Goal: Information Seeking & Learning: Learn about a topic

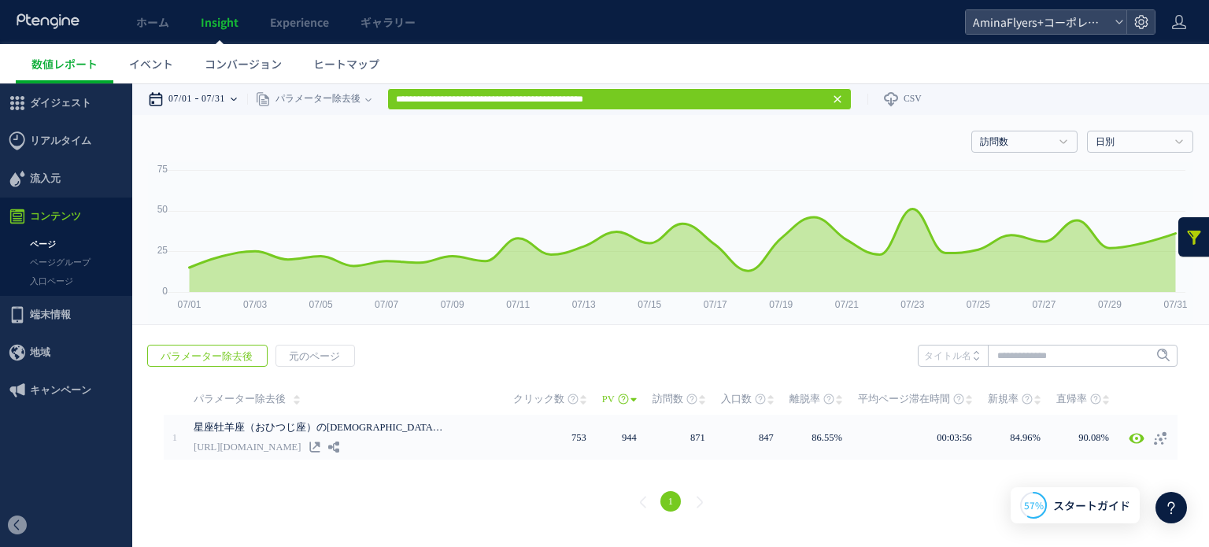
click at [238, 96] on div "07/01 07/31" at bounding box center [197, 98] width 99 height 31
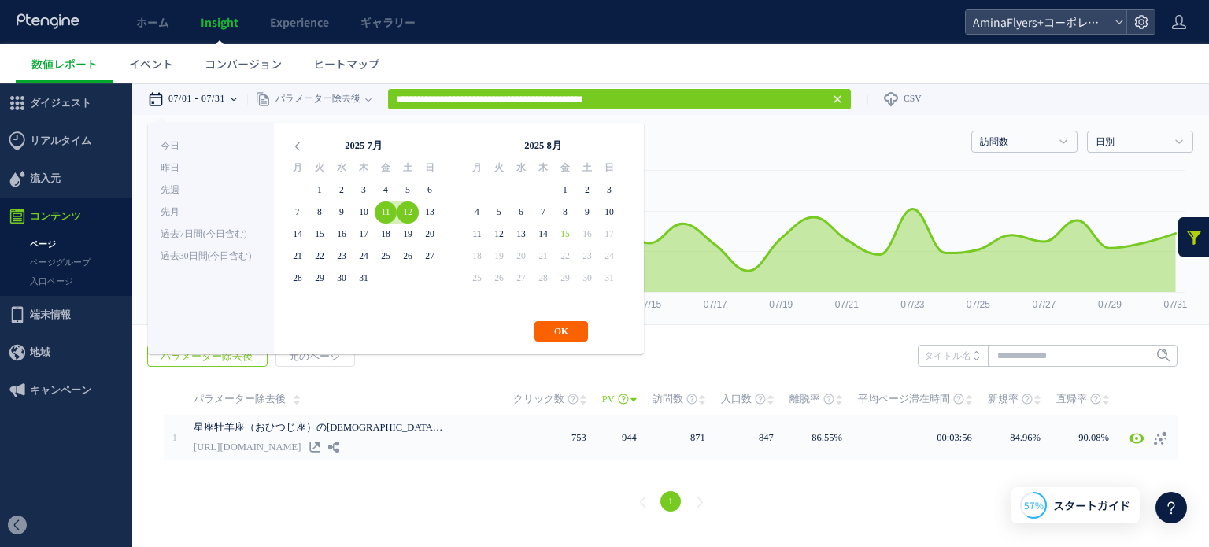
click at [558, 330] on button "OK" at bounding box center [561, 331] width 54 height 20
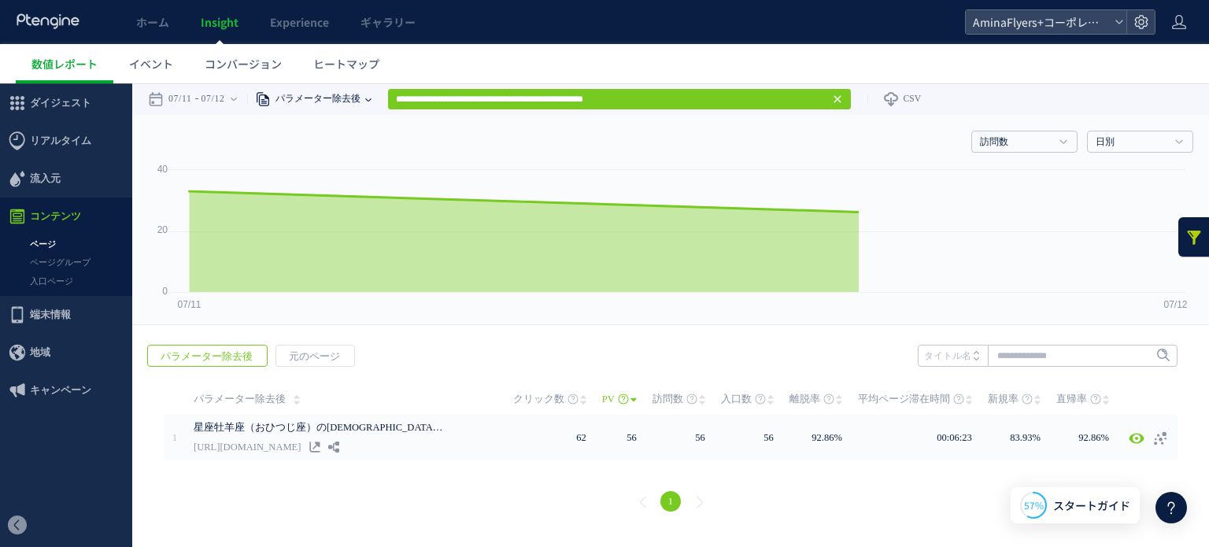
click at [349, 94] on span "パラメーター除去後" at bounding box center [316, 98] width 90 height 31
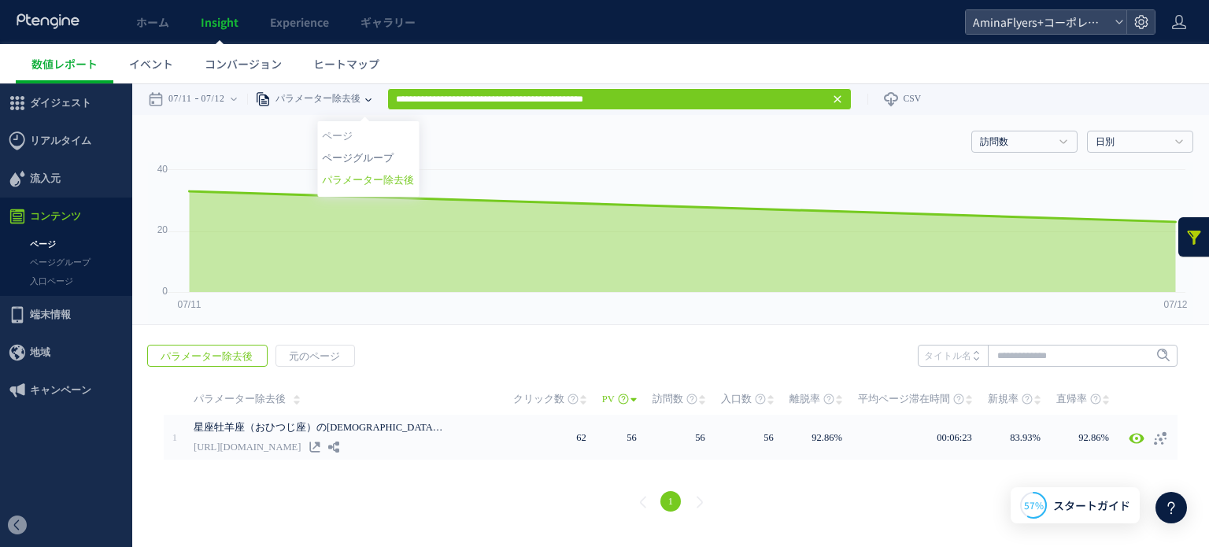
click at [366, 152] on li "ページグループ" at bounding box center [368, 158] width 92 height 20
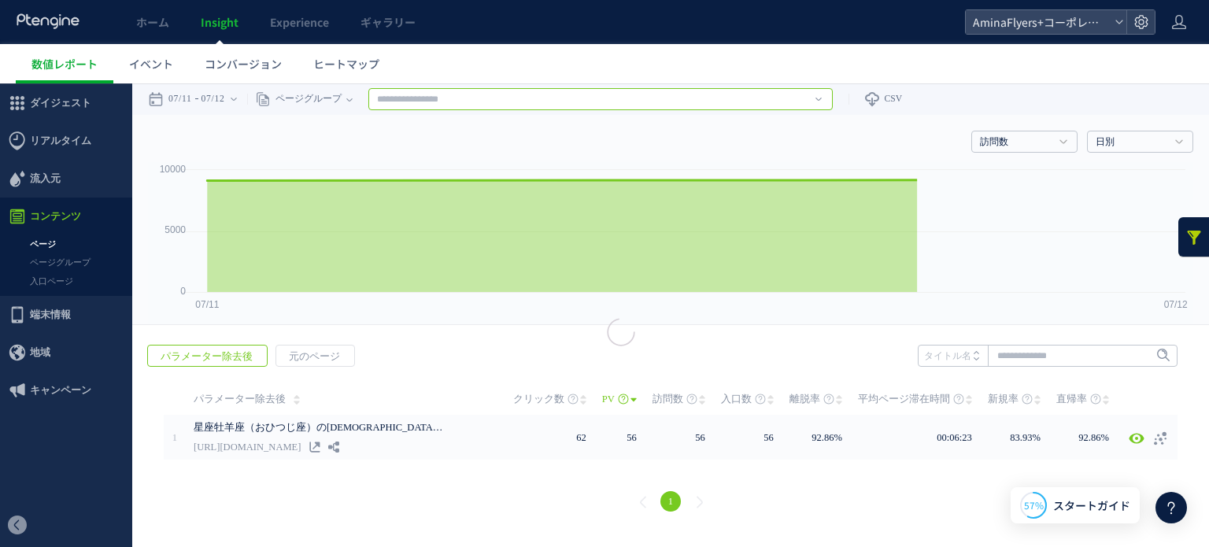
click at [434, 105] on input "text" at bounding box center [600, 99] width 464 height 22
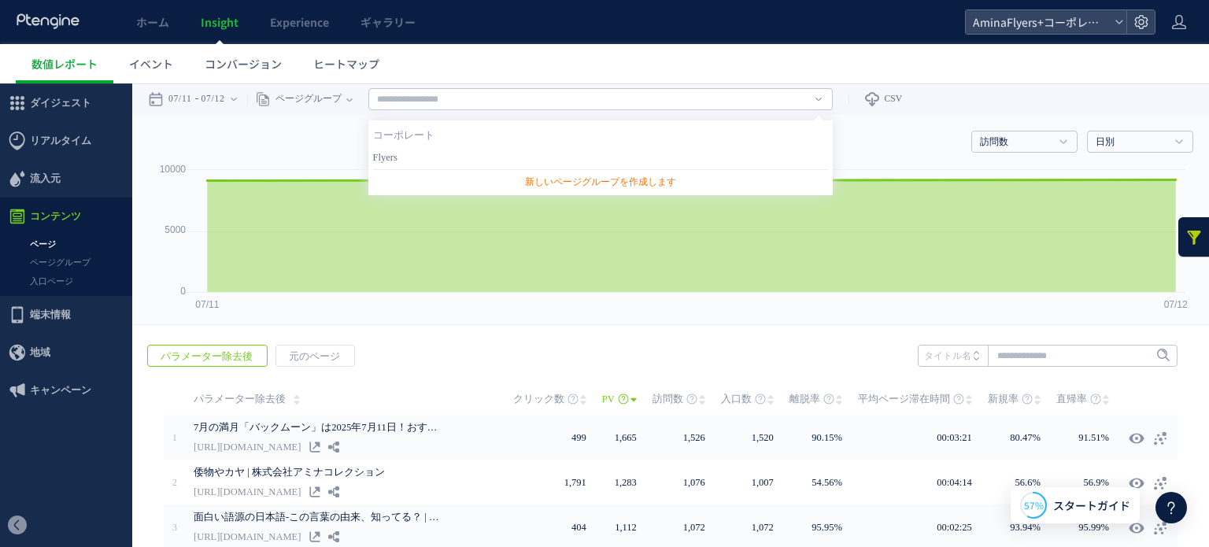
click at [429, 158] on link "Flyers" at bounding box center [600, 157] width 455 height 20
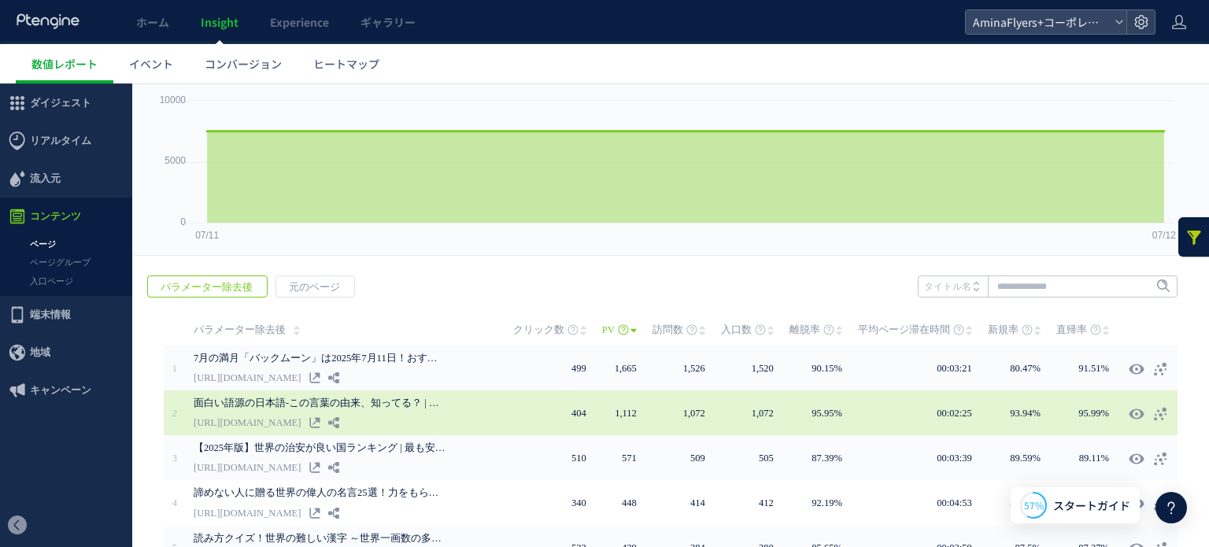
scroll to position [79, 0]
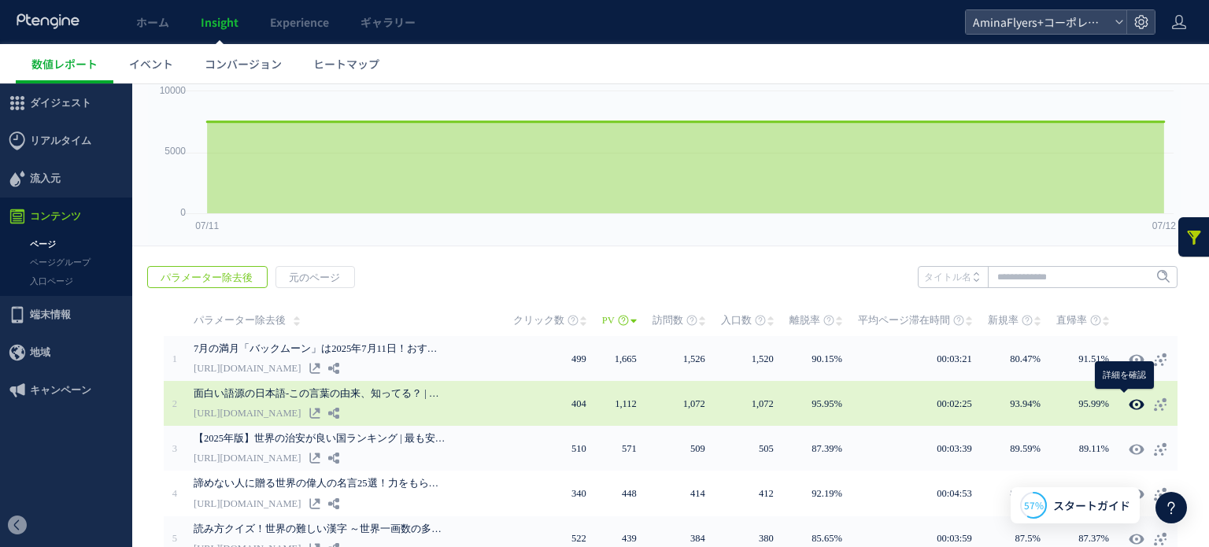
click at [1128, 401] on icon at bounding box center [1136, 405] width 16 height 16
type input "**********"
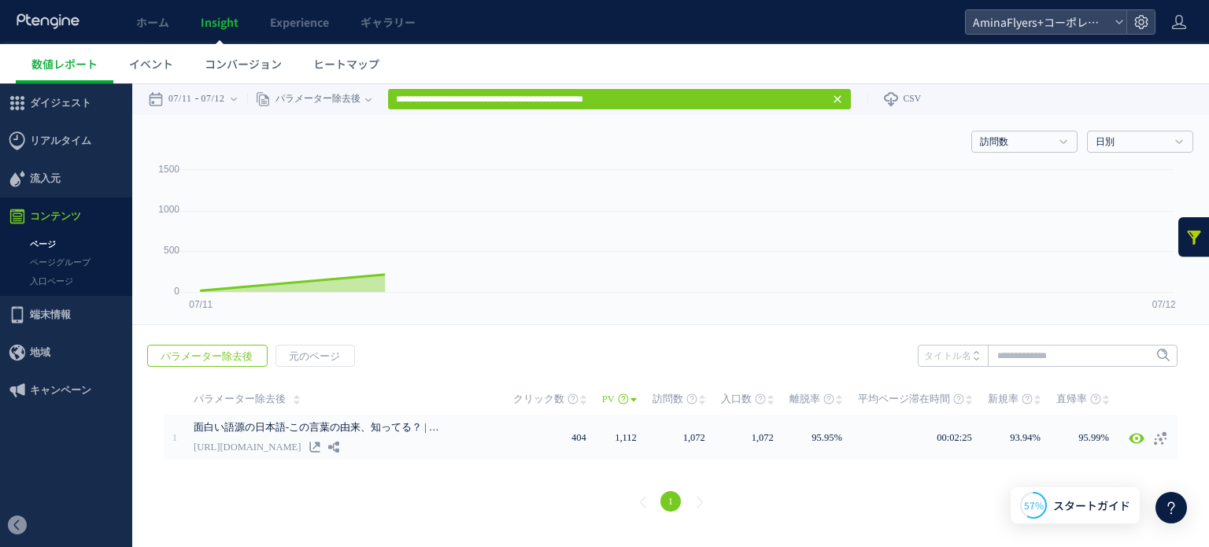
scroll to position [0, 0]
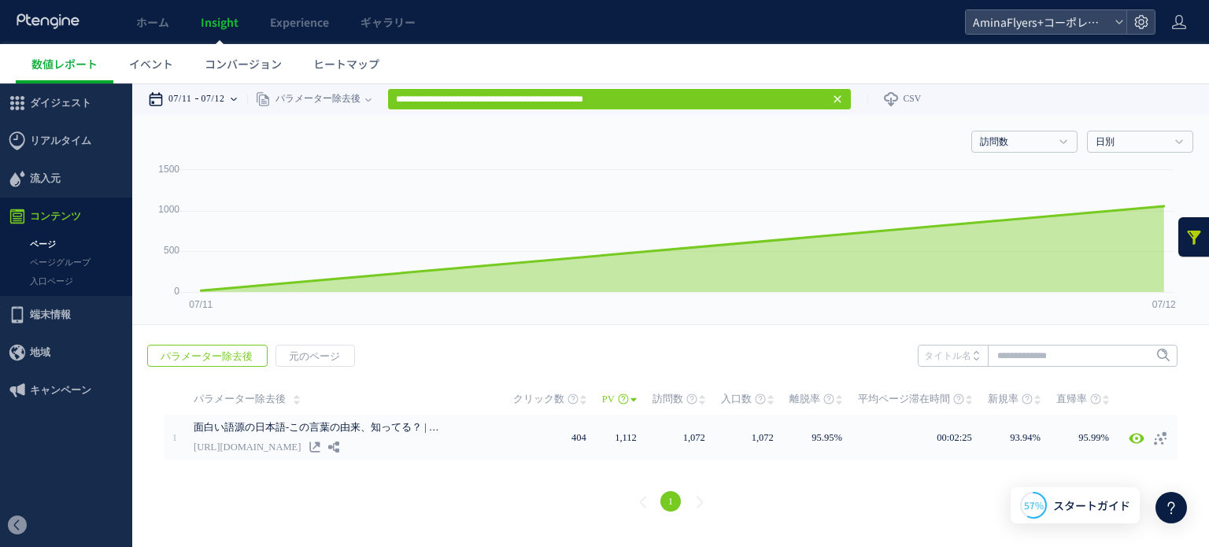
click at [237, 98] on icon at bounding box center [234, 99] width 6 height 3
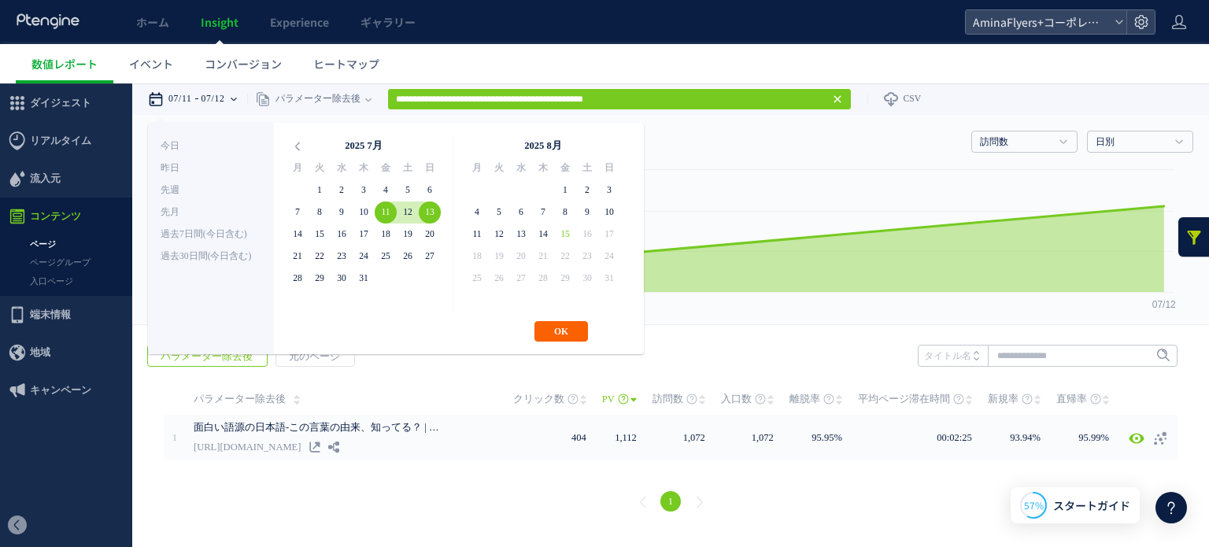
click at [552, 327] on button "OK" at bounding box center [561, 331] width 54 height 20
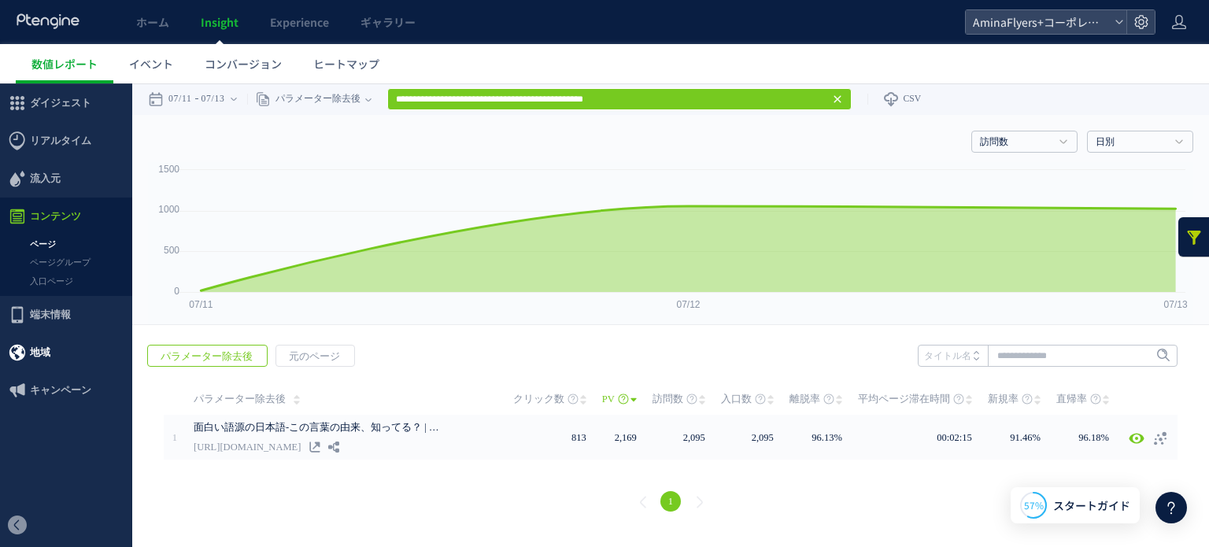
click at [33, 348] on span "地域" at bounding box center [40, 353] width 20 height 38
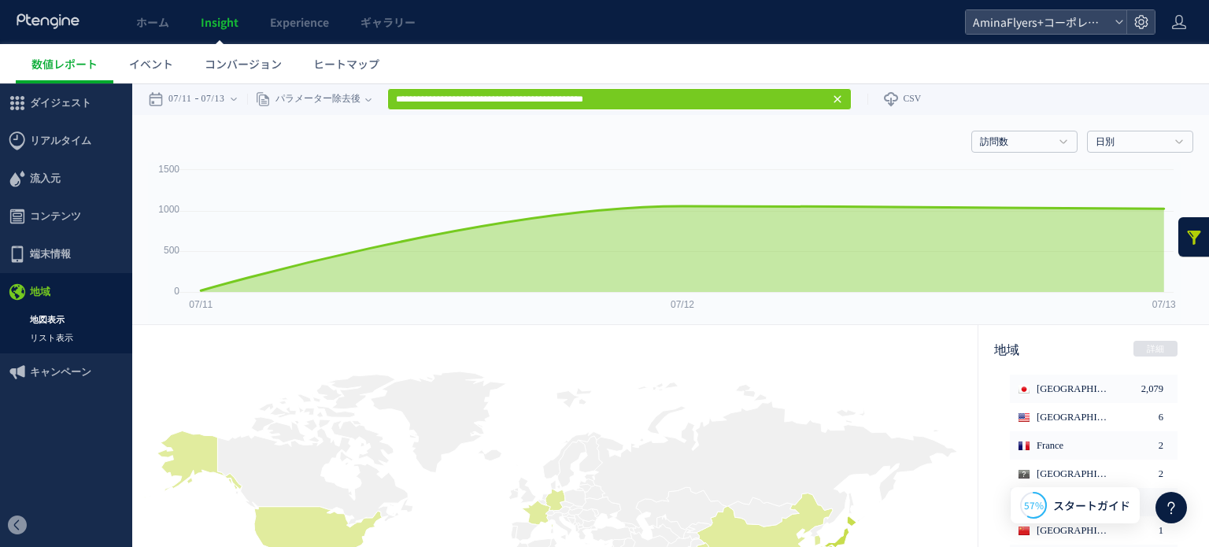
click at [54, 336] on link "リスト表示" at bounding box center [66, 338] width 132 height 18
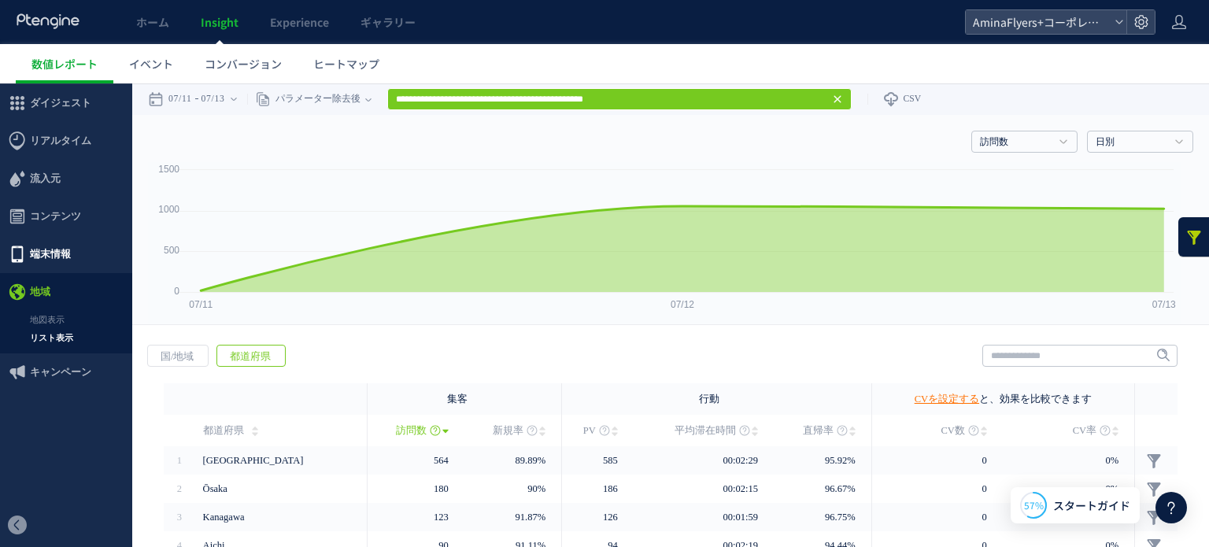
click at [72, 260] on span "端末情報" at bounding box center [66, 254] width 132 height 38
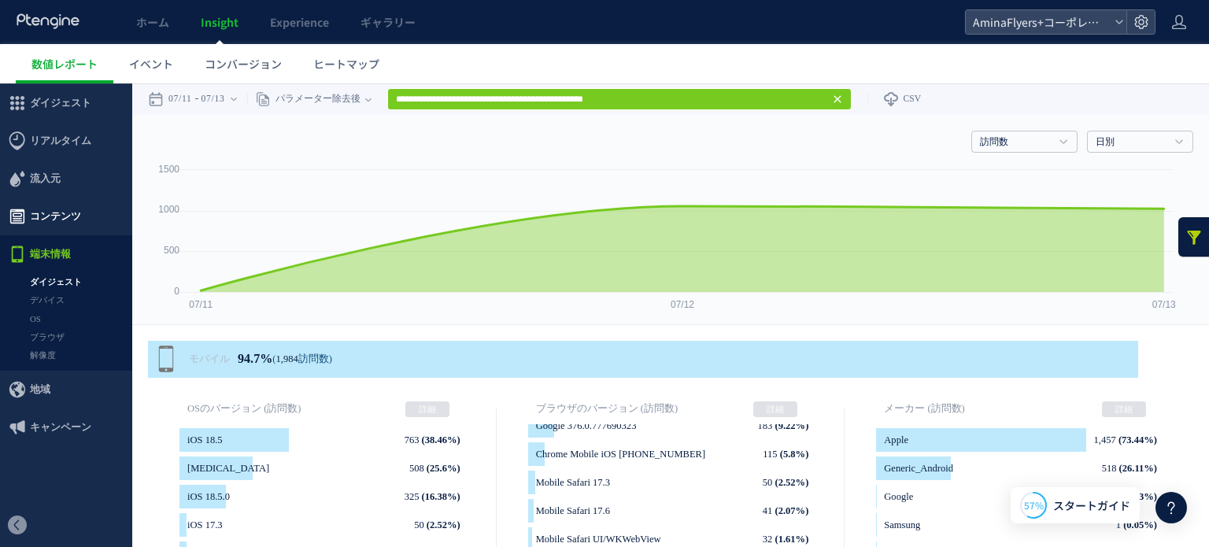
click at [79, 206] on span "コンテンツ" at bounding box center [66, 217] width 132 height 38
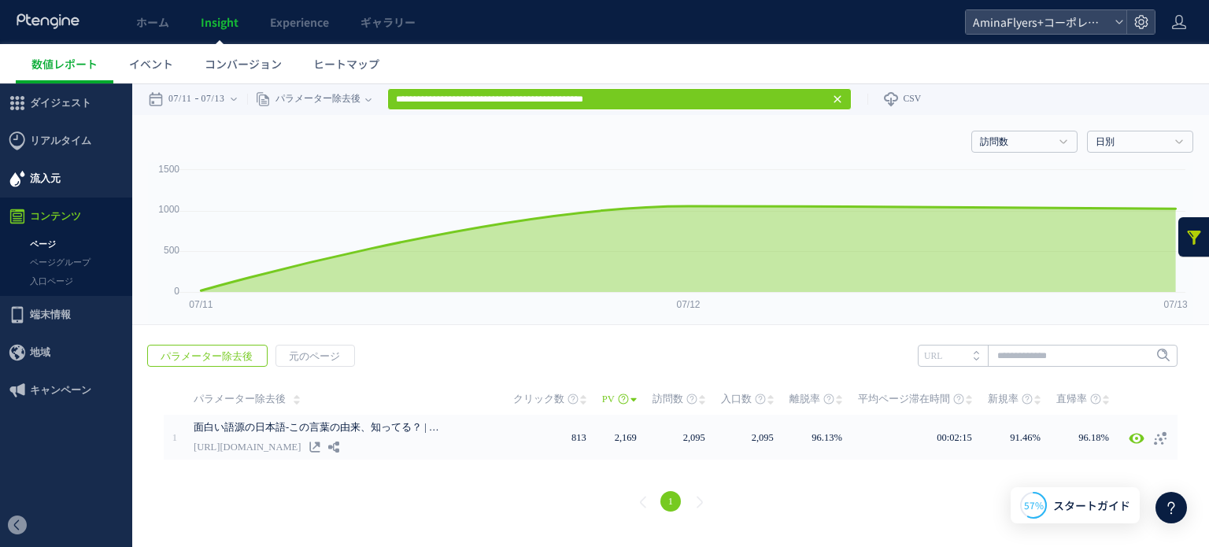
click at [39, 182] on span "流入元" at bounding box center [45, 179] width 31 height 38
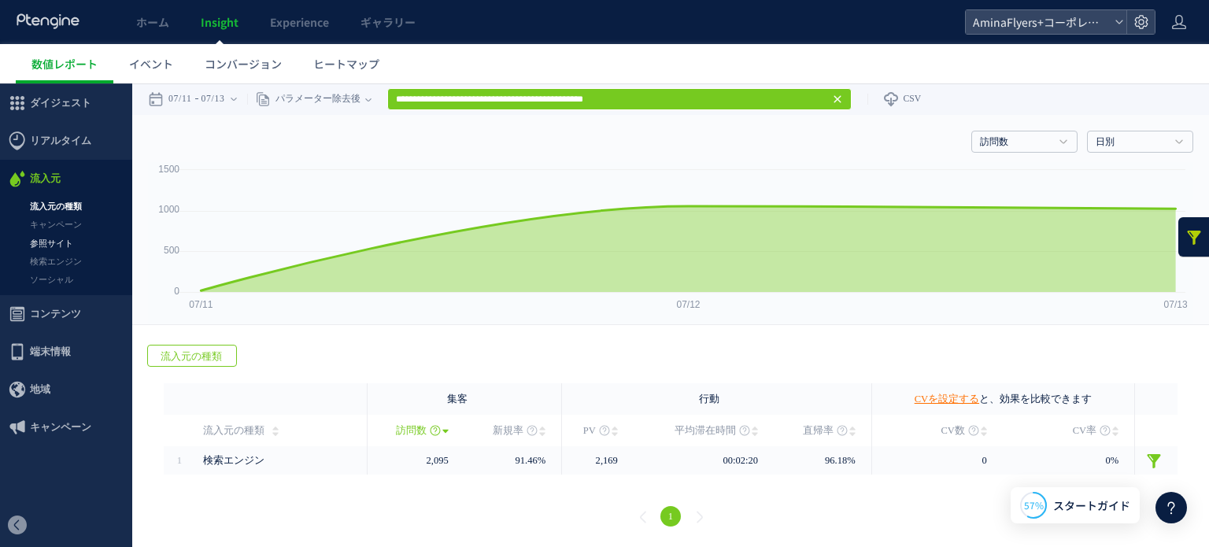
click at [57, 244] on link "参照サイト" at bounding box center [66, 243] width 132 height 18
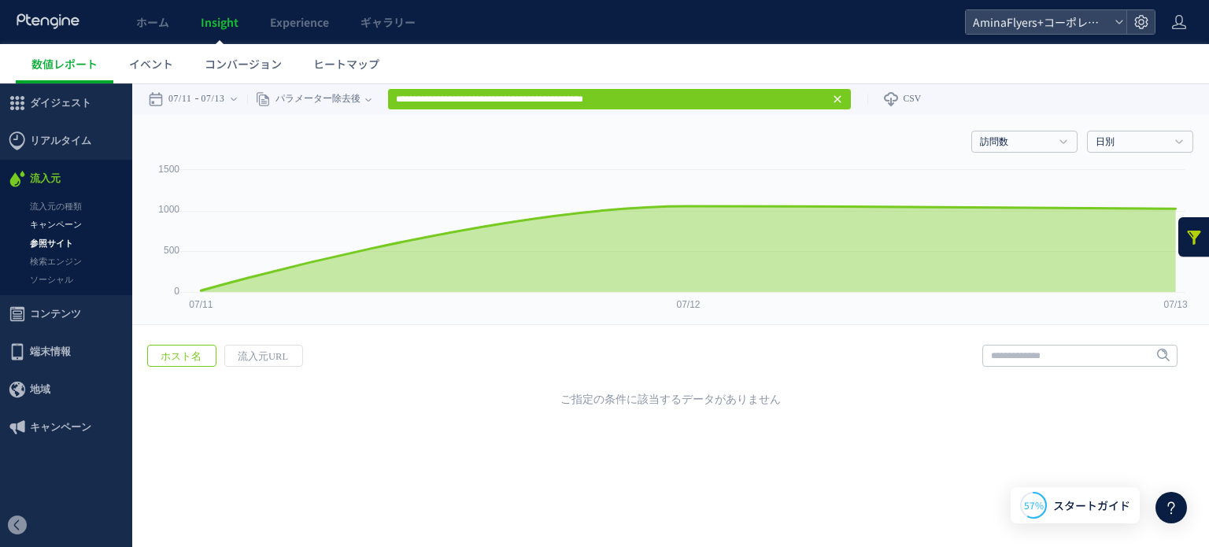
click at [65, 226] on link "キャンペーン" at bounding box center [66, 225] width 132 height 18
click at [55, 260] on link "検索エンジン" at bounding box center [66, 262] width 132 height 18
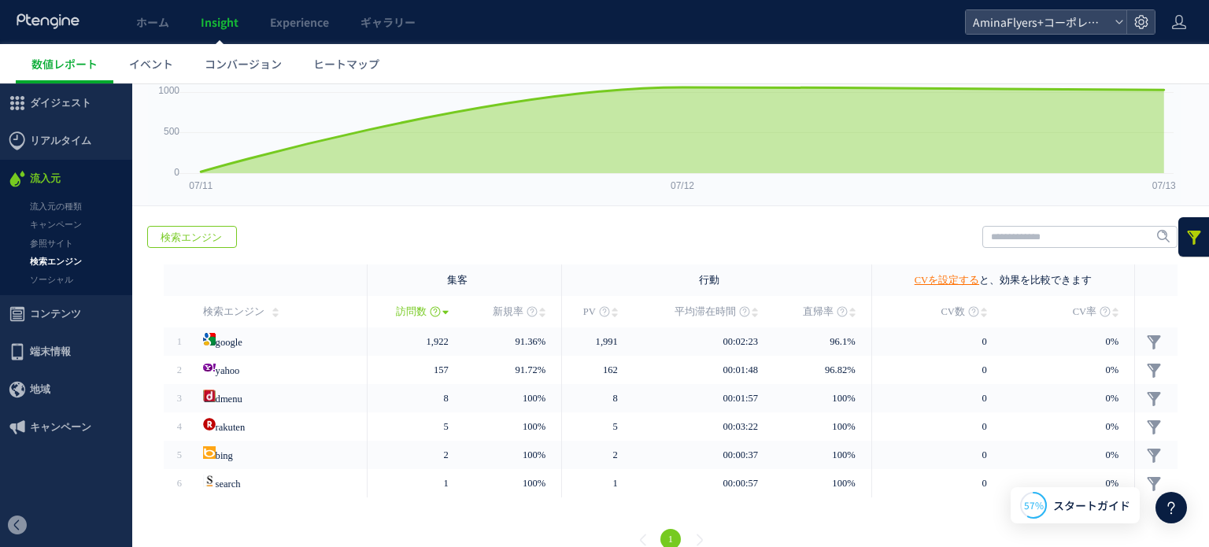
scroll to position [141, 0]
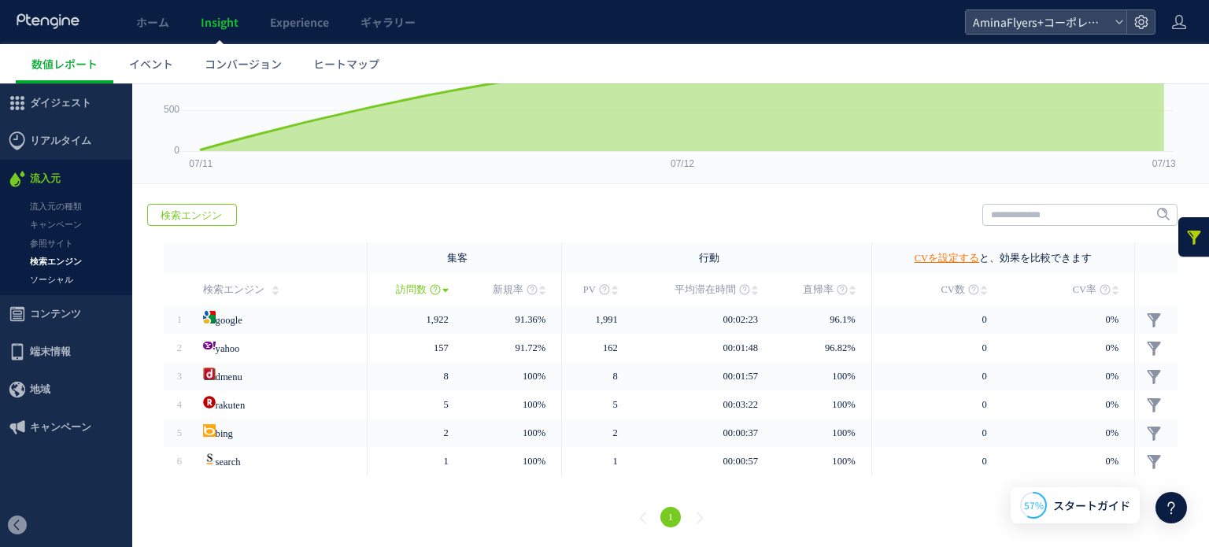
click at [38, 279] on link "ソーシャル" at bounding box center [66, 280] width 132 height 18
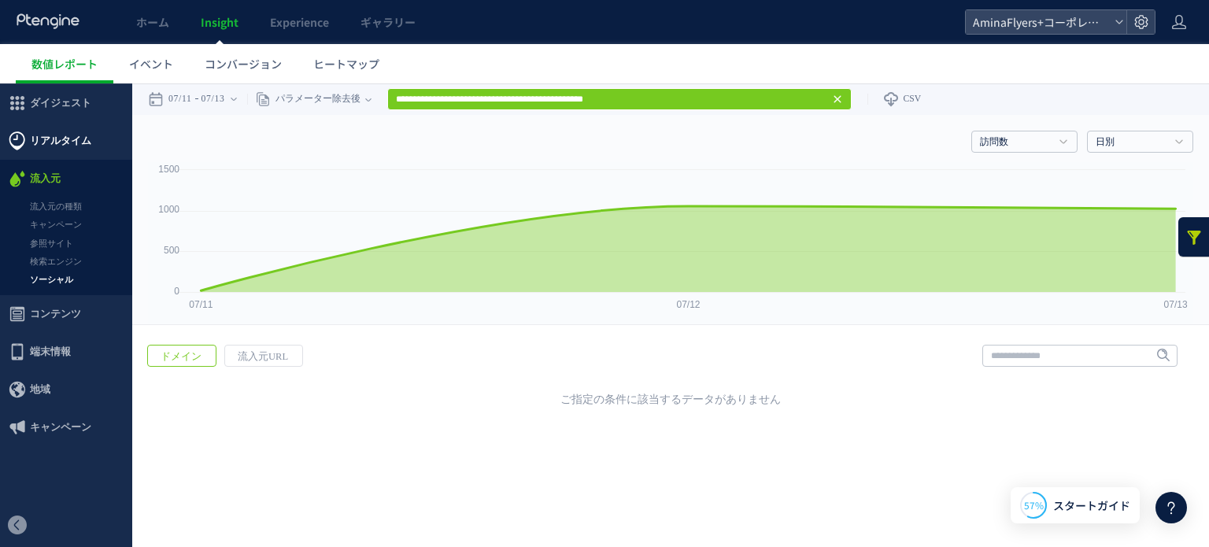
click at [79, 137] on span "リアルタイム" at bounding box center [60, 141] width 61 height 38
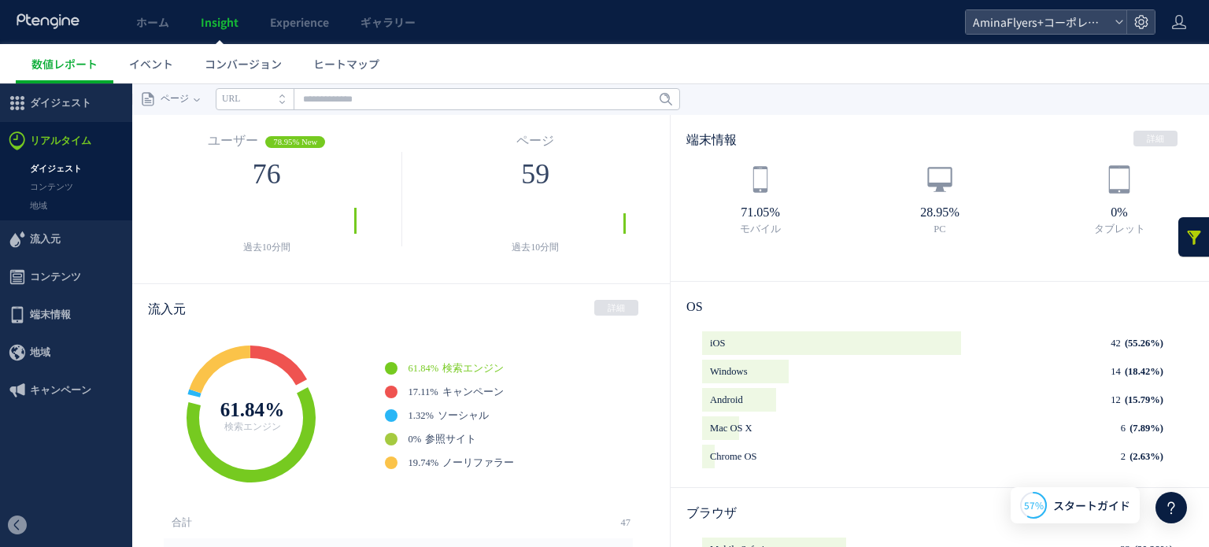
click at [67, 169] on link "ダイジェスト" at bounding box center [66, 169] width 132 height 18
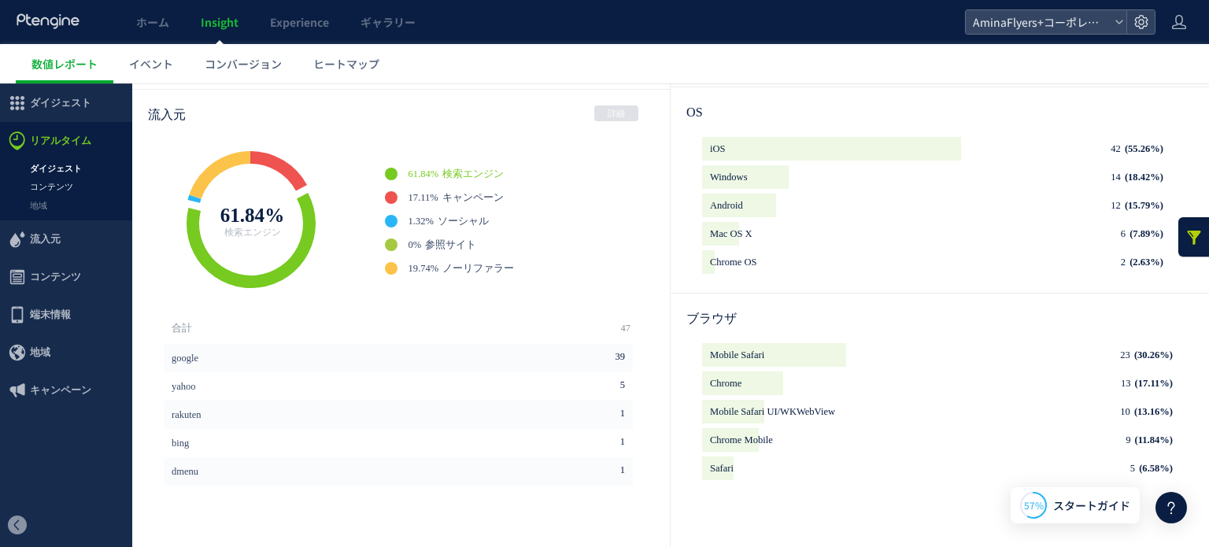
scroll to position [158, 0]
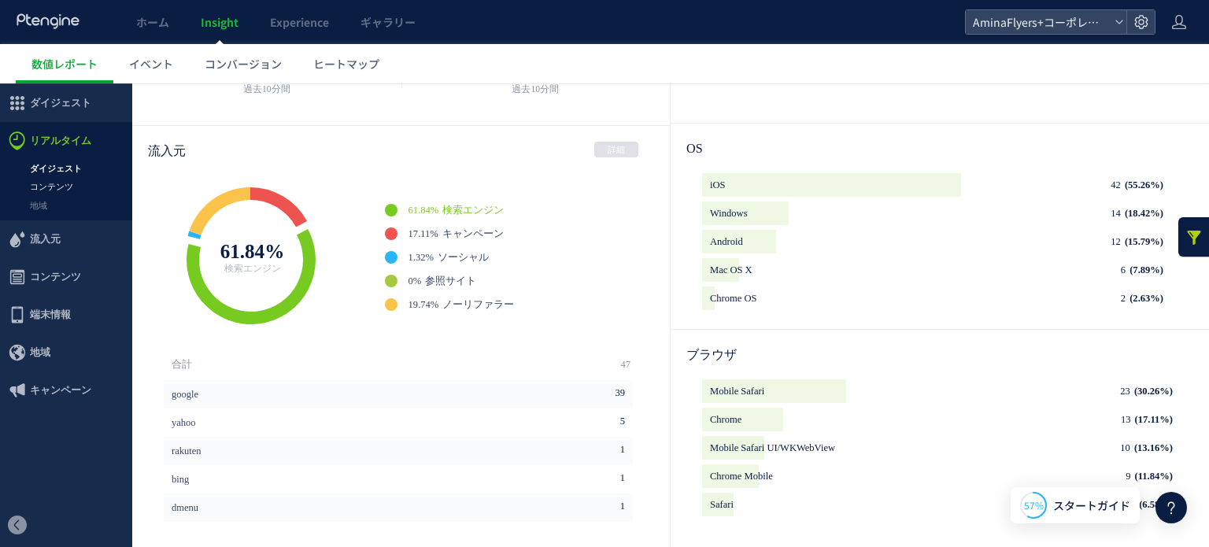
click at [63, 182] on link "コンテンツ" at bounding box center [66, 187] width 132 height 18
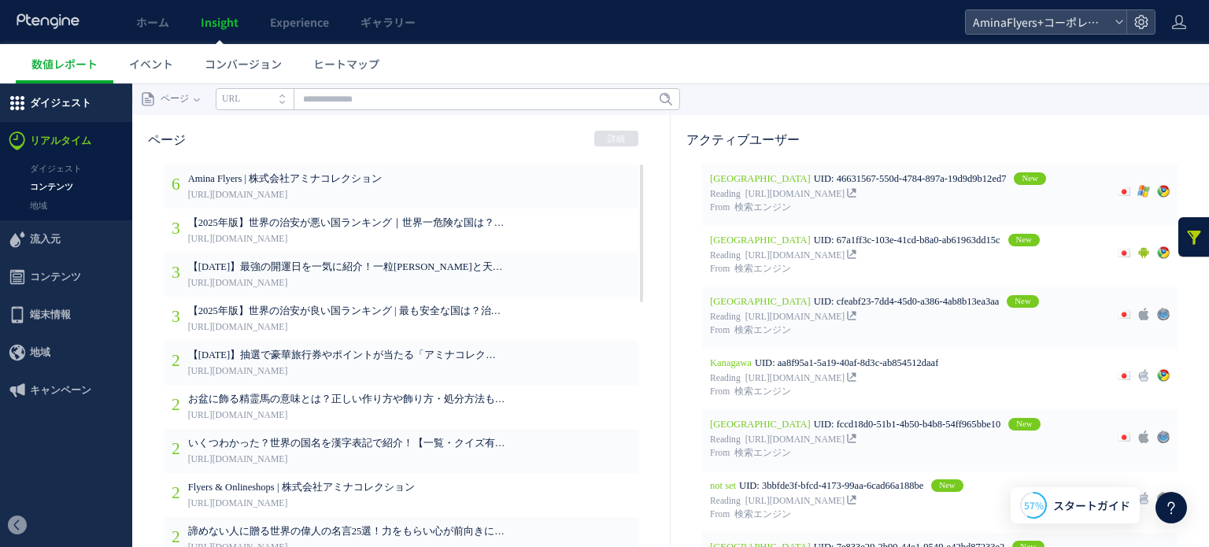
click at [59, 103] on span "ダイジェスト" at bounding box center [60, 103] width 61 height 38
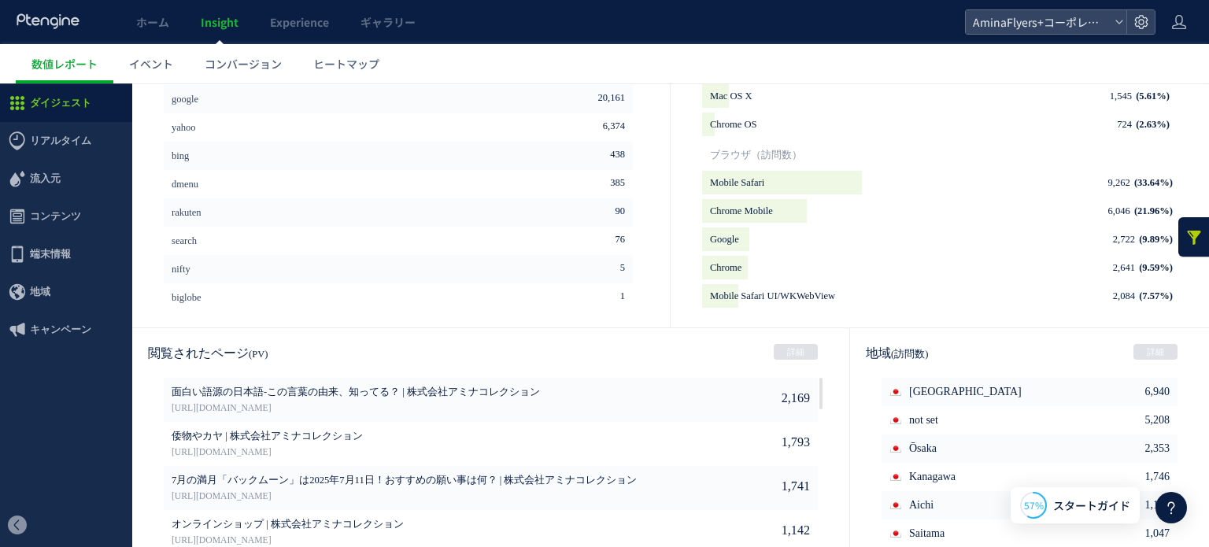
scroll to position [853, 0]
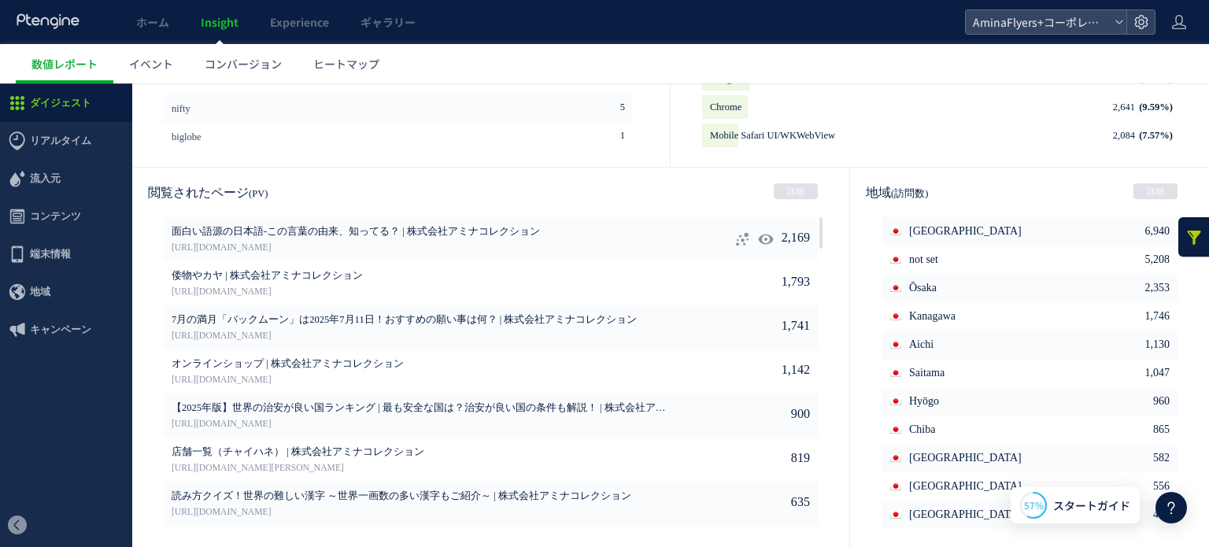
click at [758, 233] on icon at bounding box center [766, 239] width 16 height 16
type input "**********"
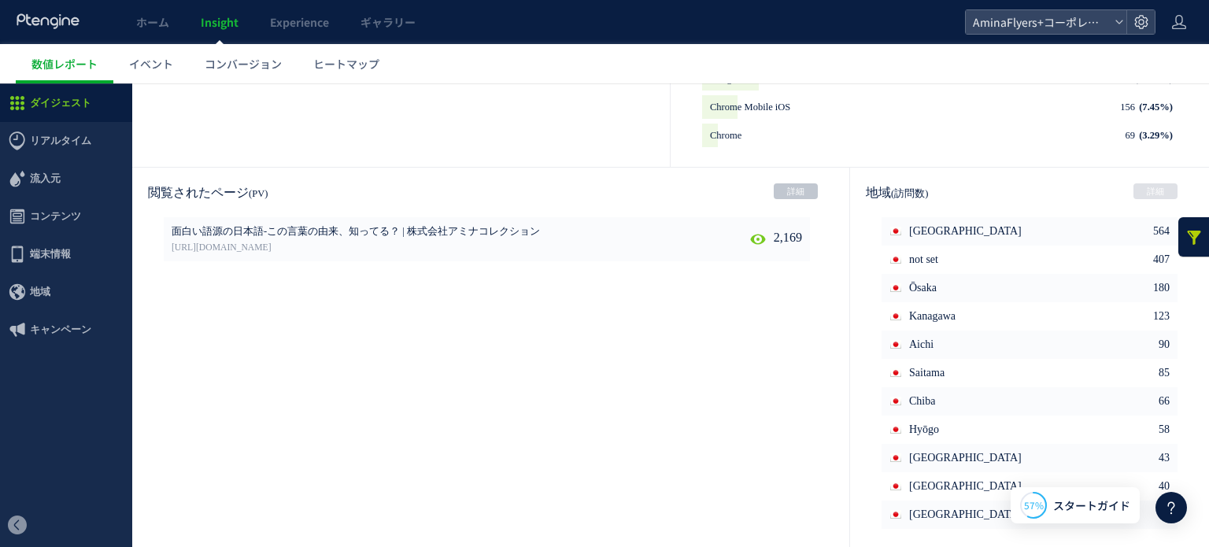
click at [774, 194] on link "詳細" at bounding box center [796, 191] width 44 height 16
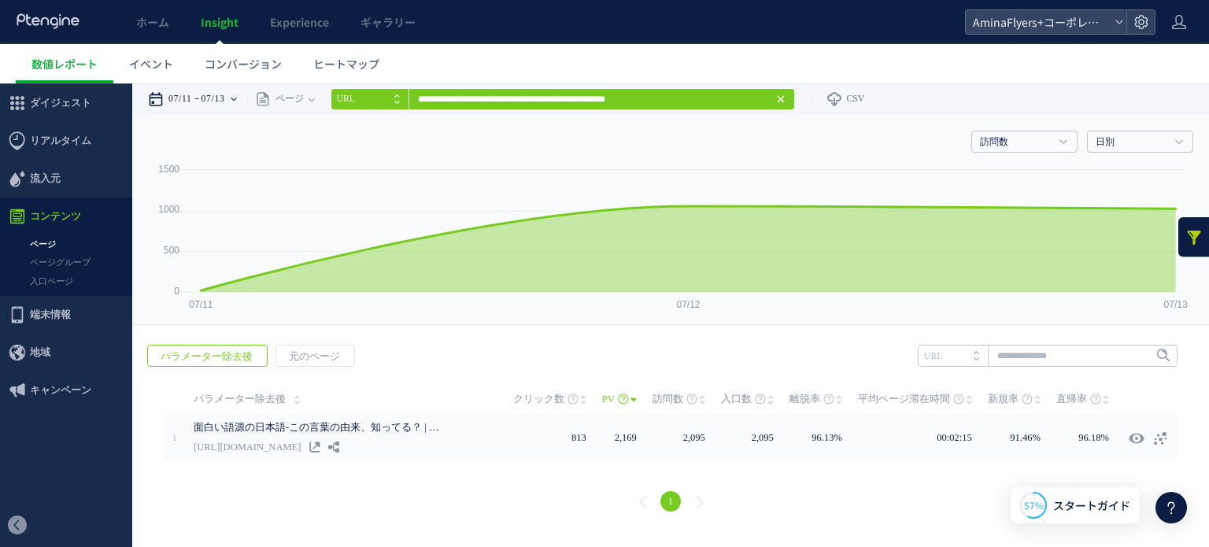
click at [247, 108] on div "07/11 07/13" at bounding box center [197, 98] width 99 height 31
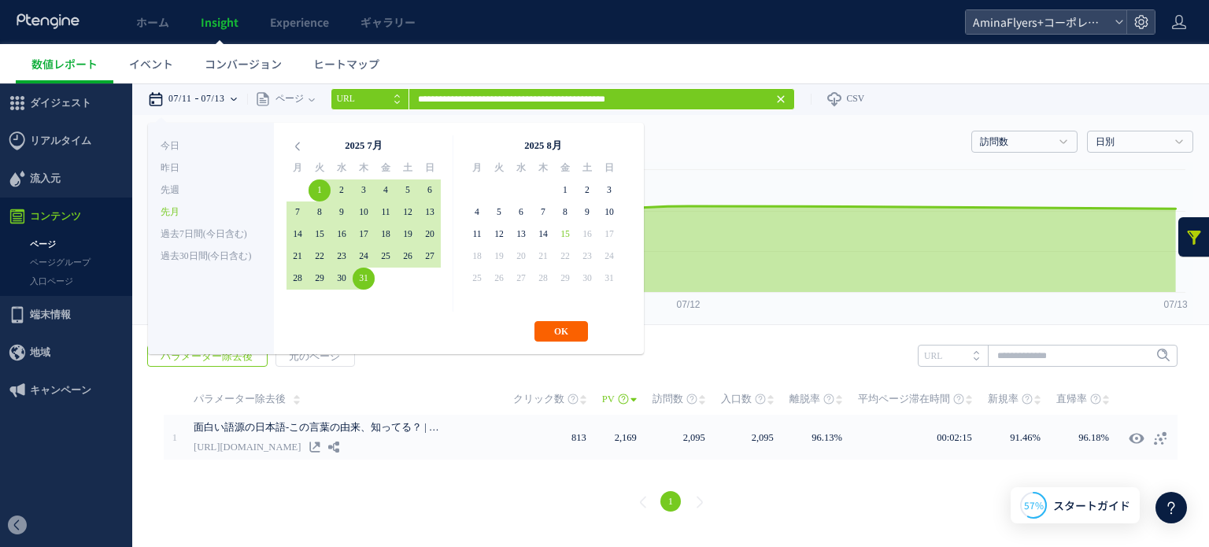
click at [554, 334] on button "OK" at bounding box center [561, 331] width 54 height 20
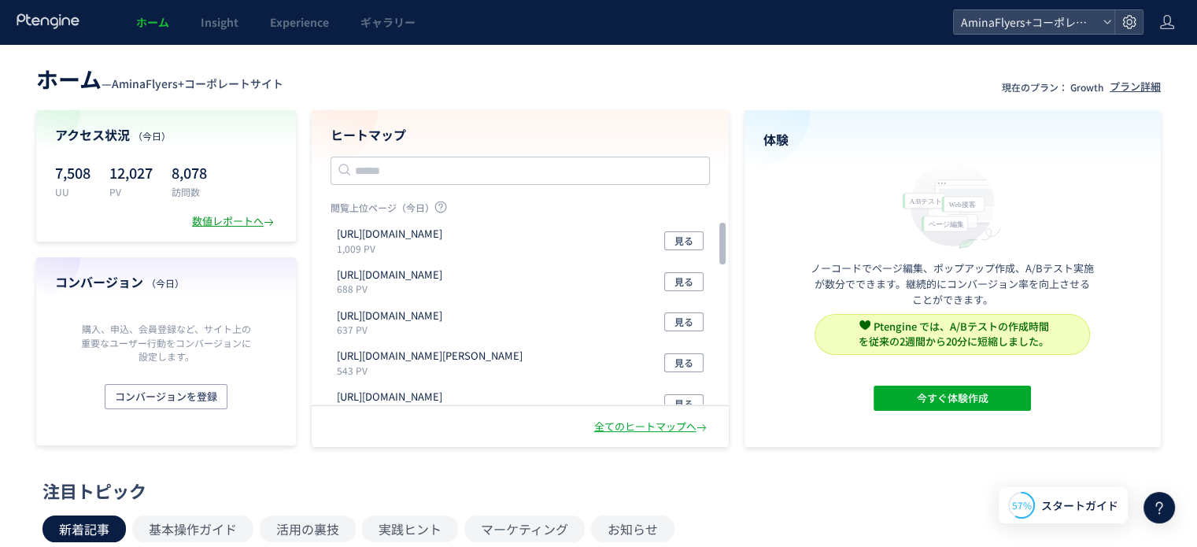
click at [257, 223] on div "数値レポートへ" at bounding box center [234, 221] width 85 height 15
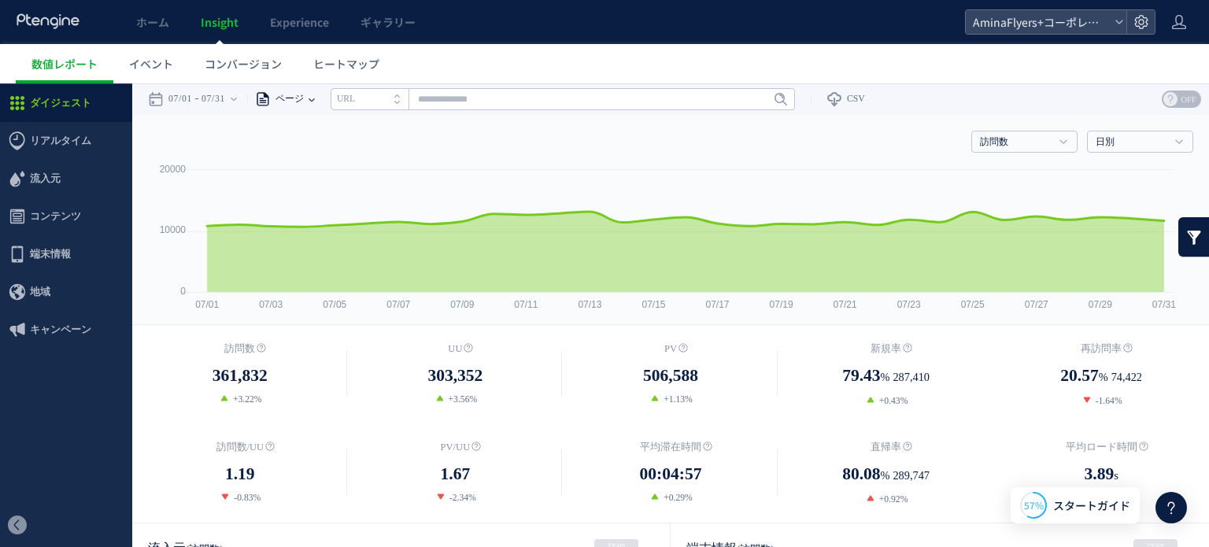
click at [304, 95] on span "ページ" at bounding box center [287, 98] width 33 height 31
click at [316, 153] on li "ページグループ" at bounding box center [311, 158] width 92 height 20
click at [403, 106] on input "text" at bounding box center [600, 99] width 464 height 22
click at [450, 152] on link "Flyers" at bounding box center [600, 157] width 455 height 20
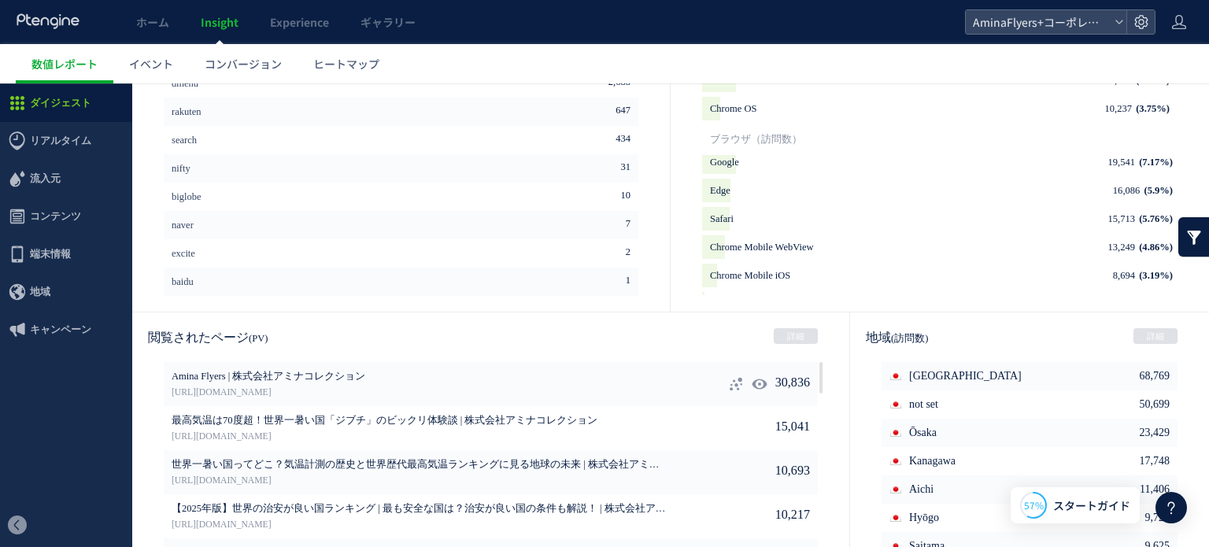
scroll to position [853, 0]
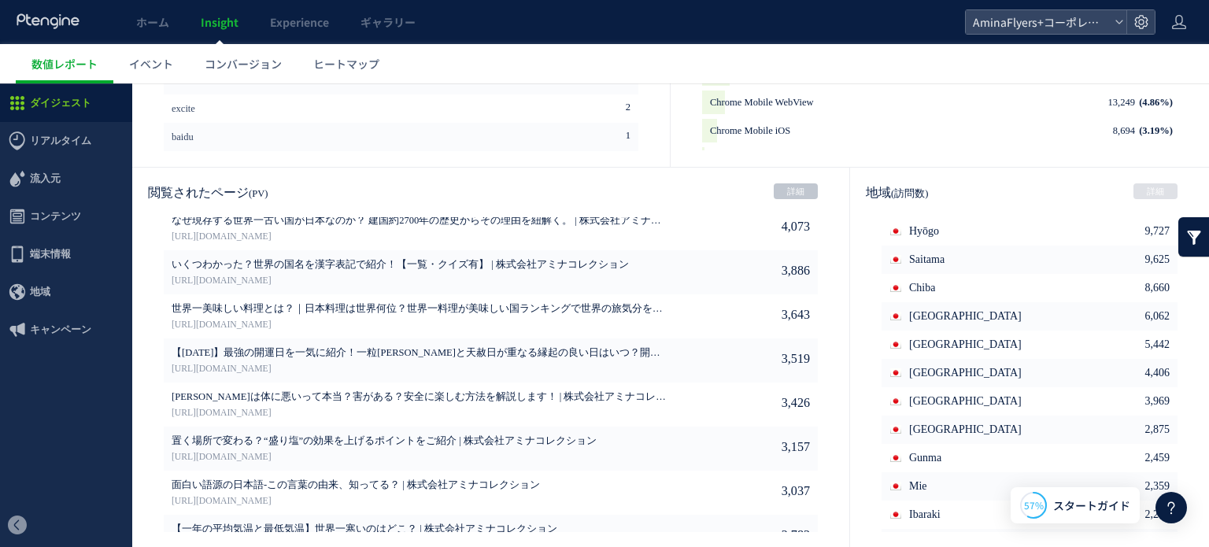
click at [789, 192] on link "詳細" at bounding box center [796, 191] width 44 height 16
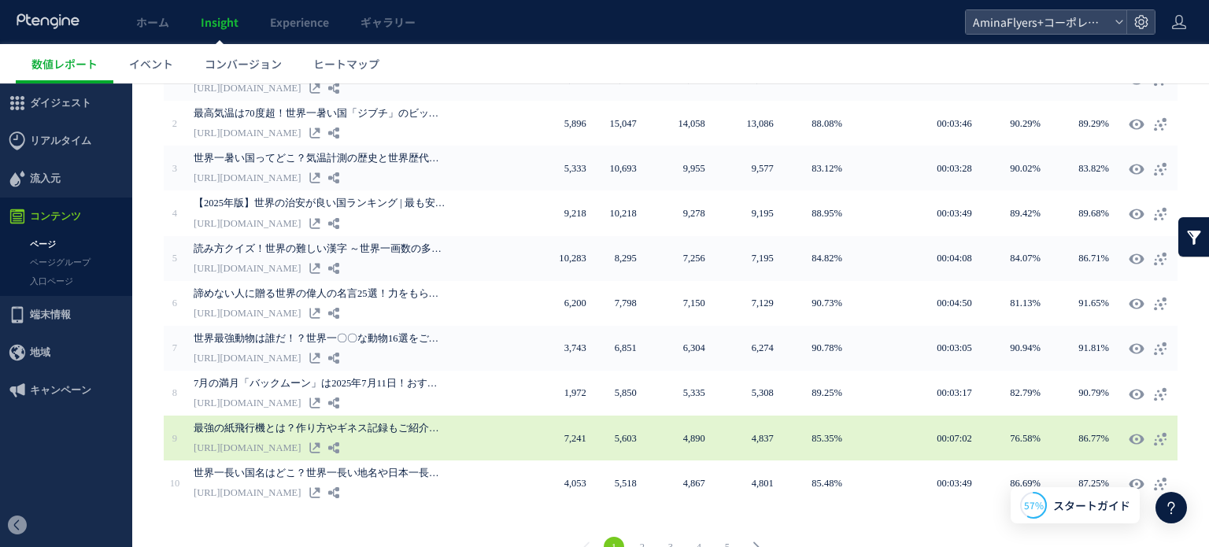
scroll to position [384, 0]
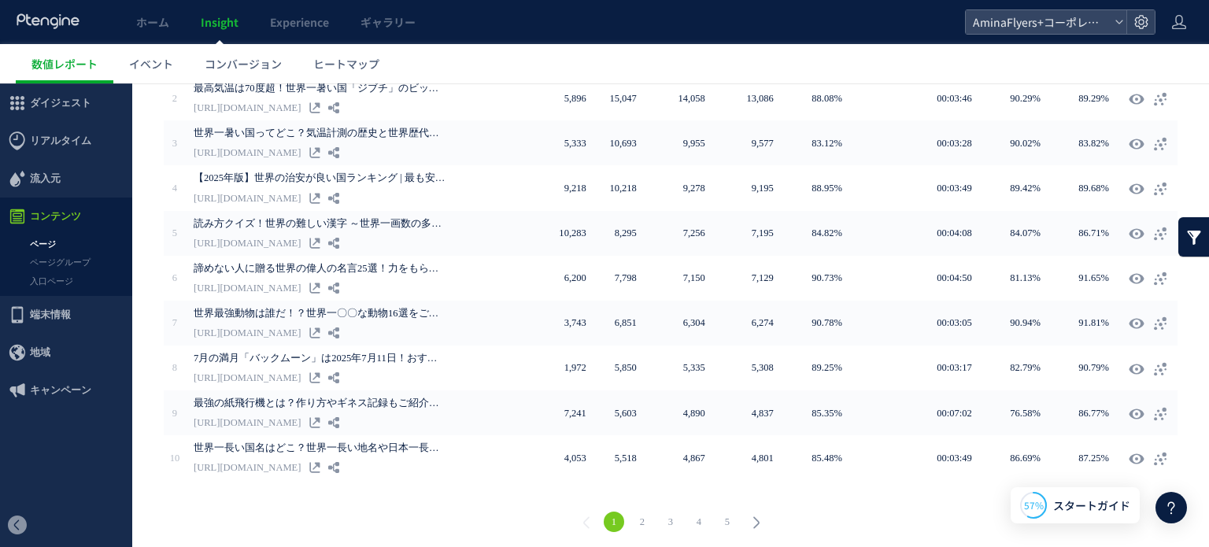
click at [669, 511] on link "3" at bounding box center [670, 521] width 20 height 20
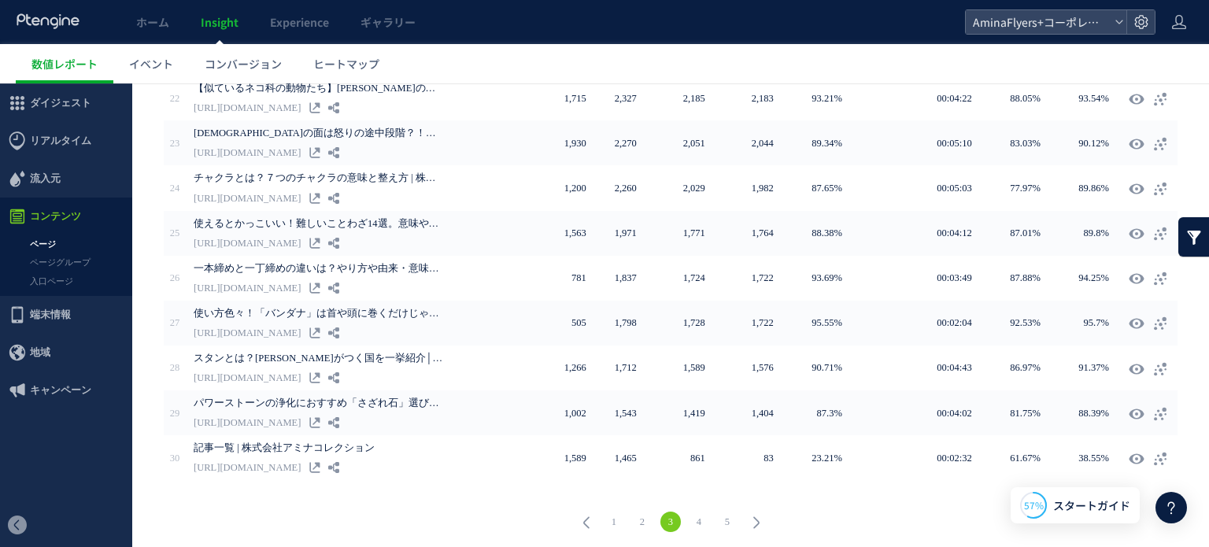
click at [702, 515] on link "4" at bounding box center [699, 521] width 20 height 20
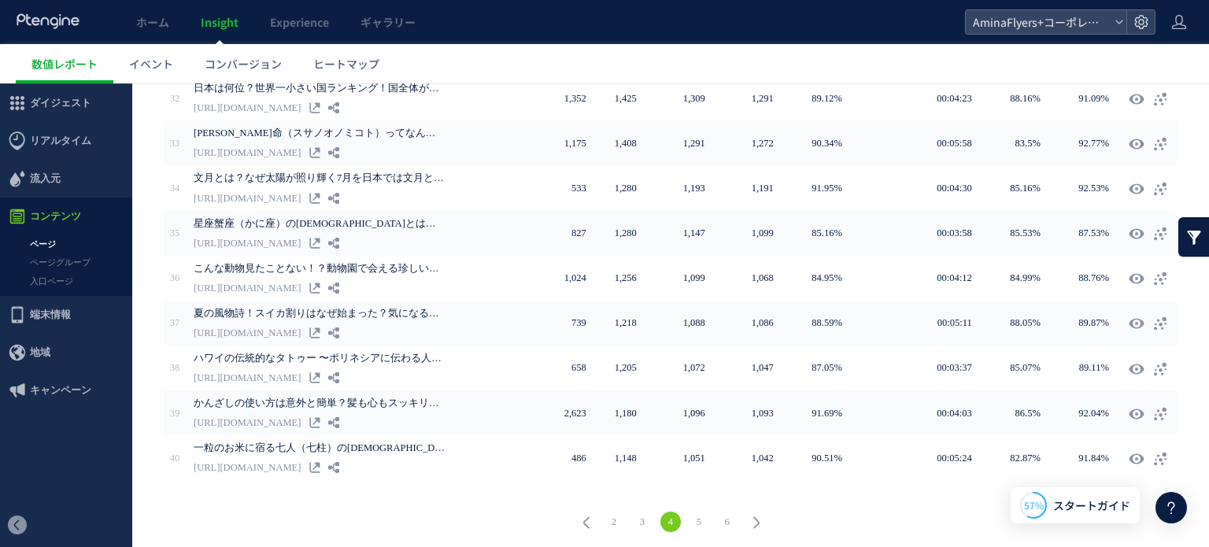
click at [701, 511] on link "5" at bounding box center [699, 521] width 20 height 20
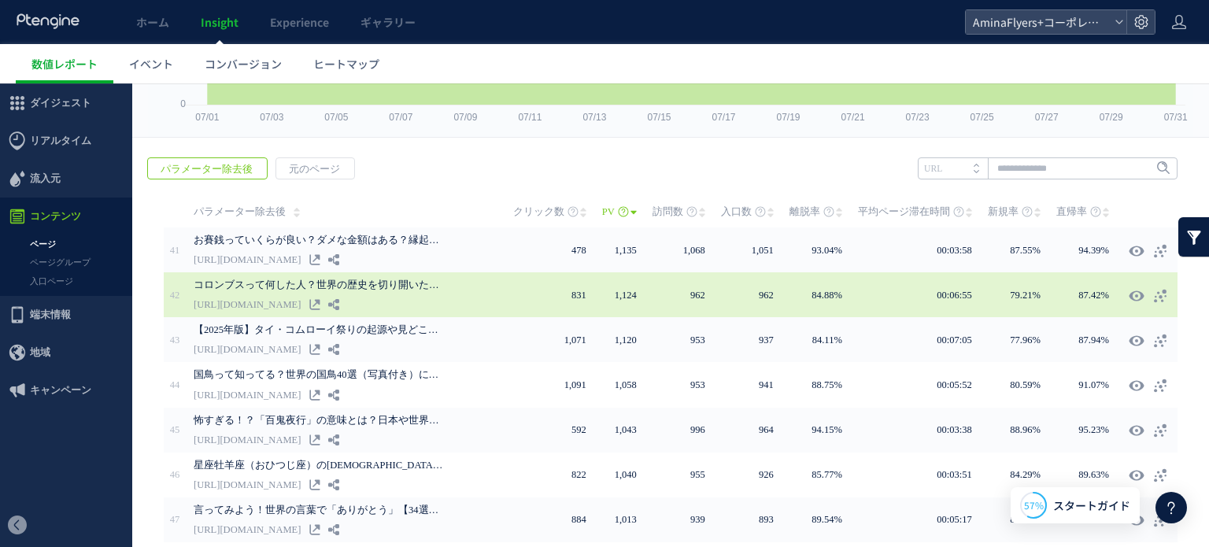
scroll to position [148, 0]
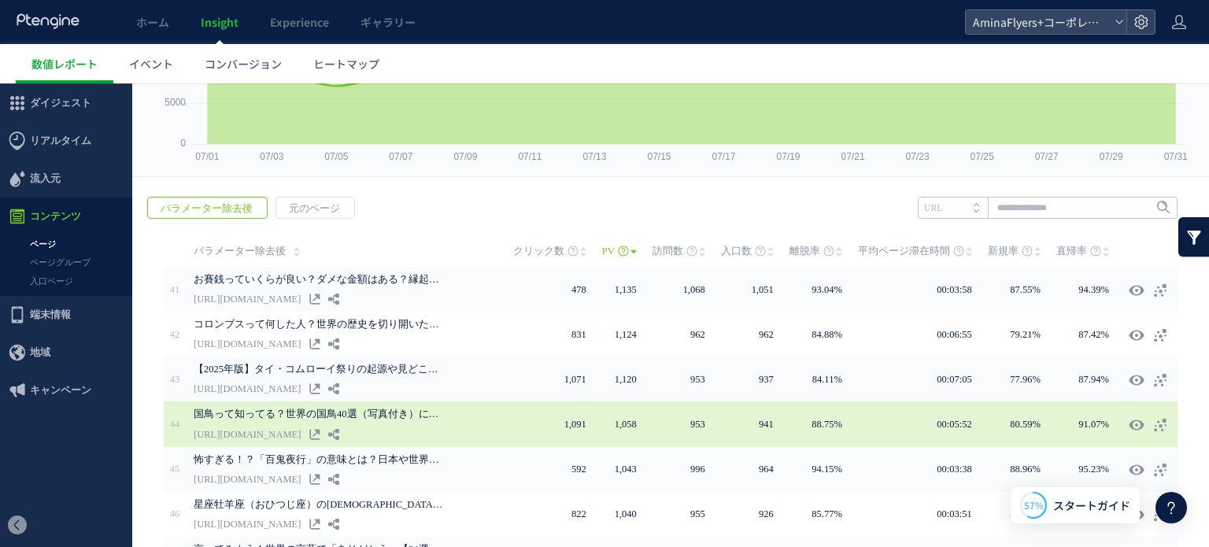
click at [913, 420] on td "00:05:52" at bounding box center [923, 423] width 130 height 45
drag, startPoint x: 1145, startPoint y: 419, endPoint x: 1133, endPoint y: 418, distance: 11.8
click at [1133, 418] on div at bounding box center [1150, 424] width 45 height 28
click at [1130, 425] on use at bounding box center [1135, 425] width 15 height 12
type input "**********"
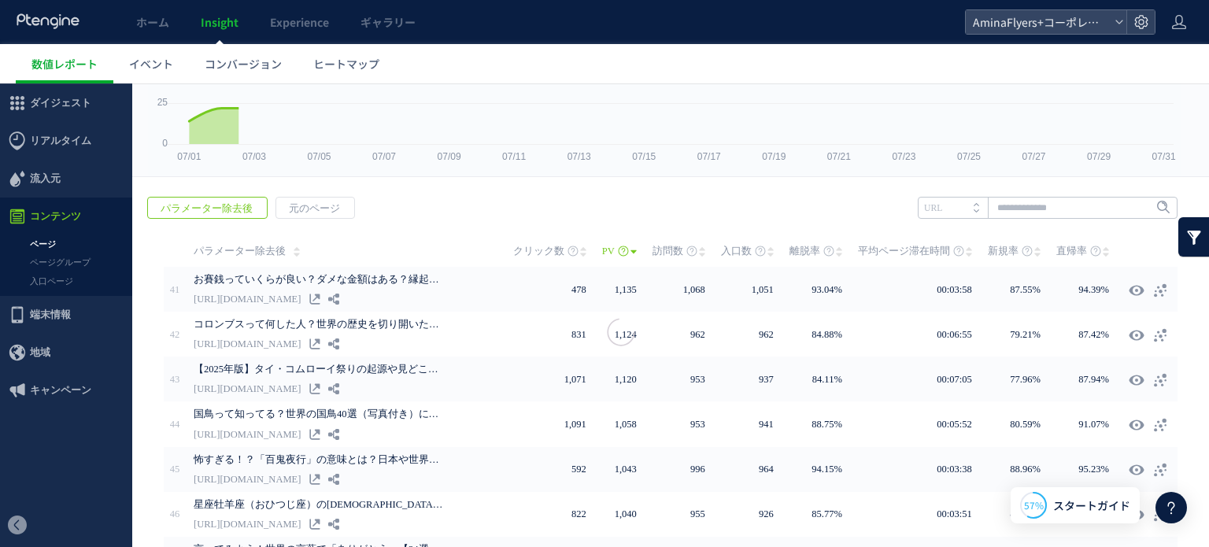
scroll to position [0, 0]
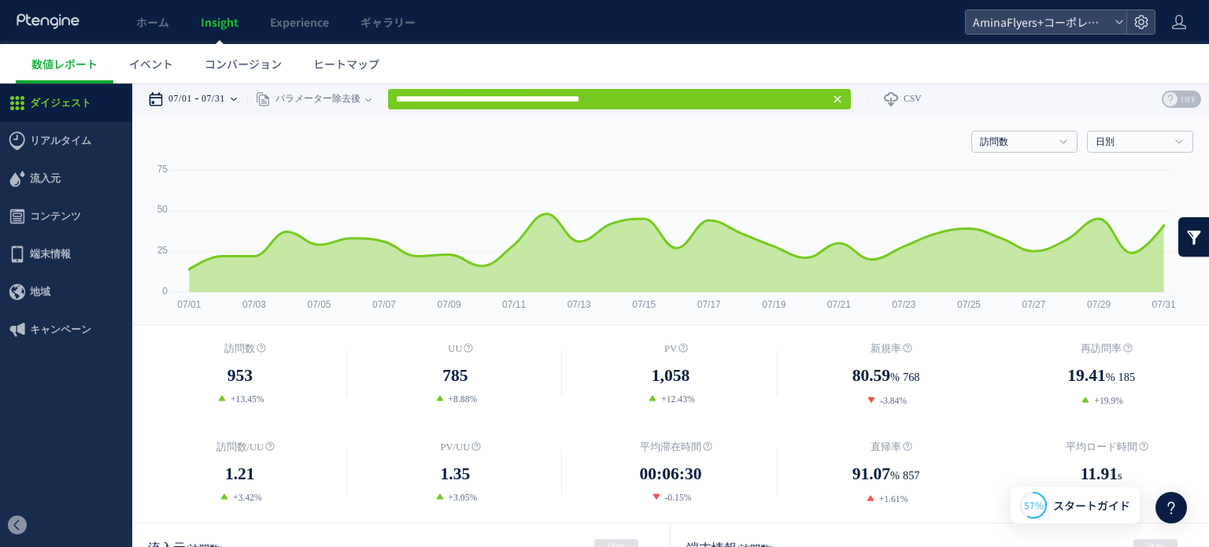
click at [237, 101] on icon at bounding box center [234, 98] width 6 height 31
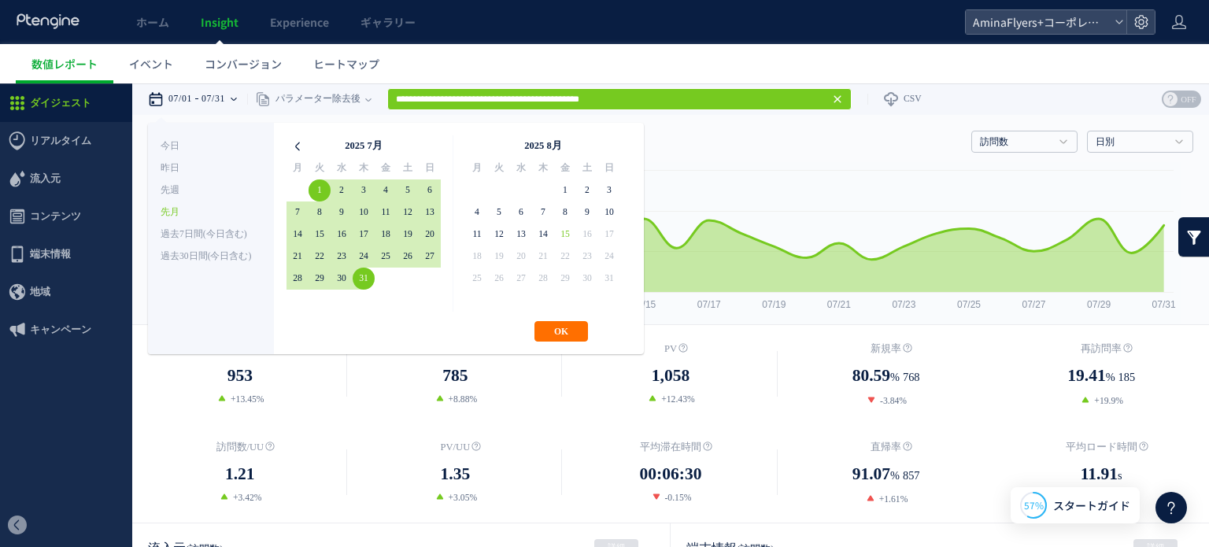
click at [296, 146] on icon at bounding box center [297, 146] width 22 height 22
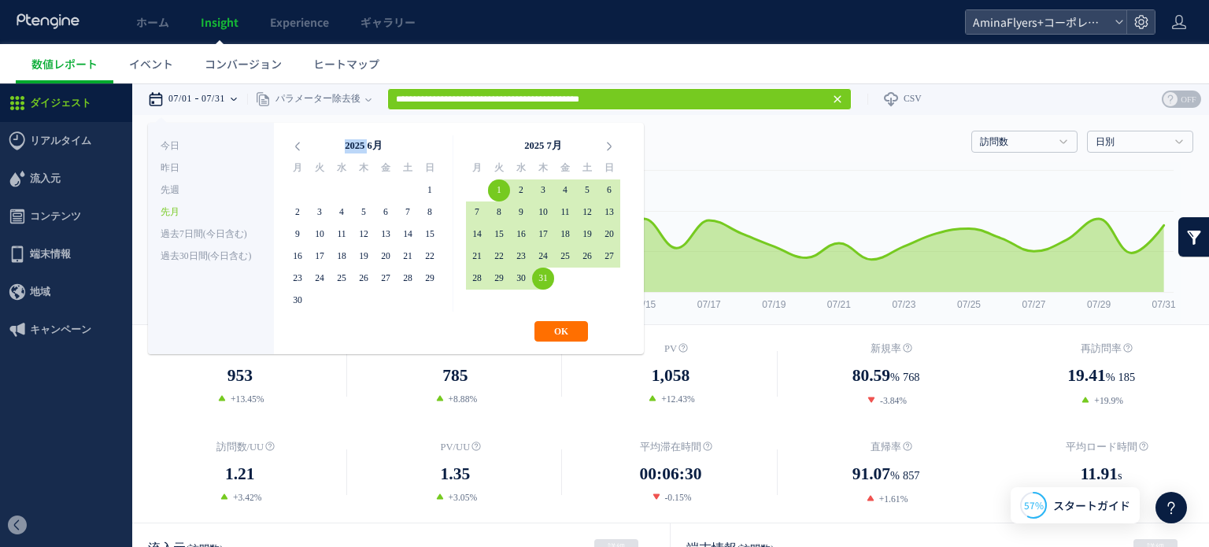
click at [296, 146] on icon at bounding box center [297, 146] width 22 height 22
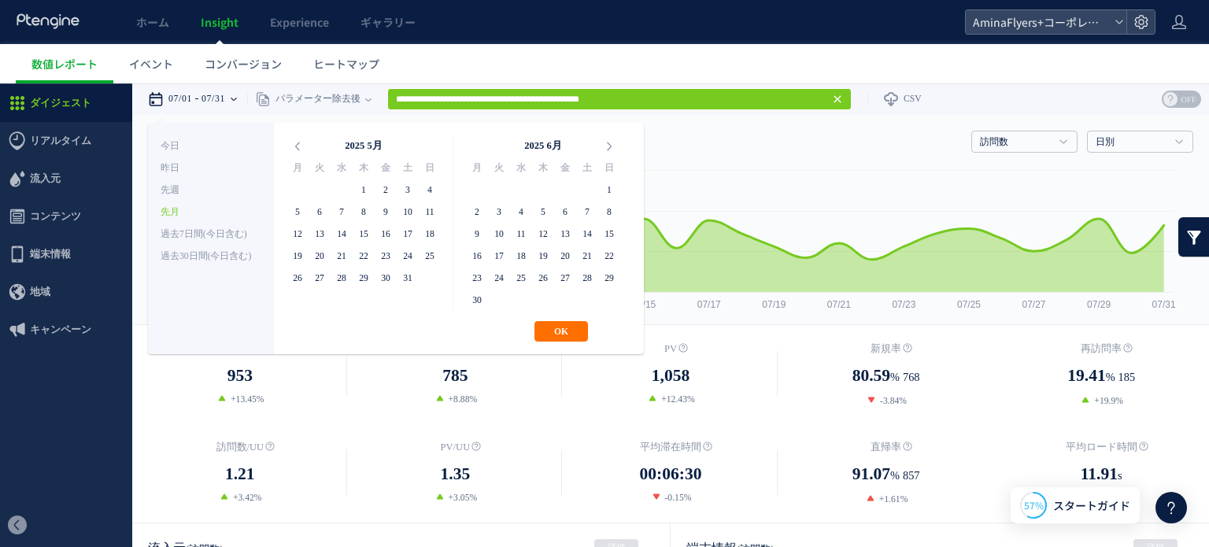
click at [296, 146] on icon at bounding box center [297, 146] width 22 height 22
click at [296, 146] on th at bounding box center [297, 146] width 22 height 22
click at [607, 150] on icon at bounding box center [609, 146] width 22 height 22
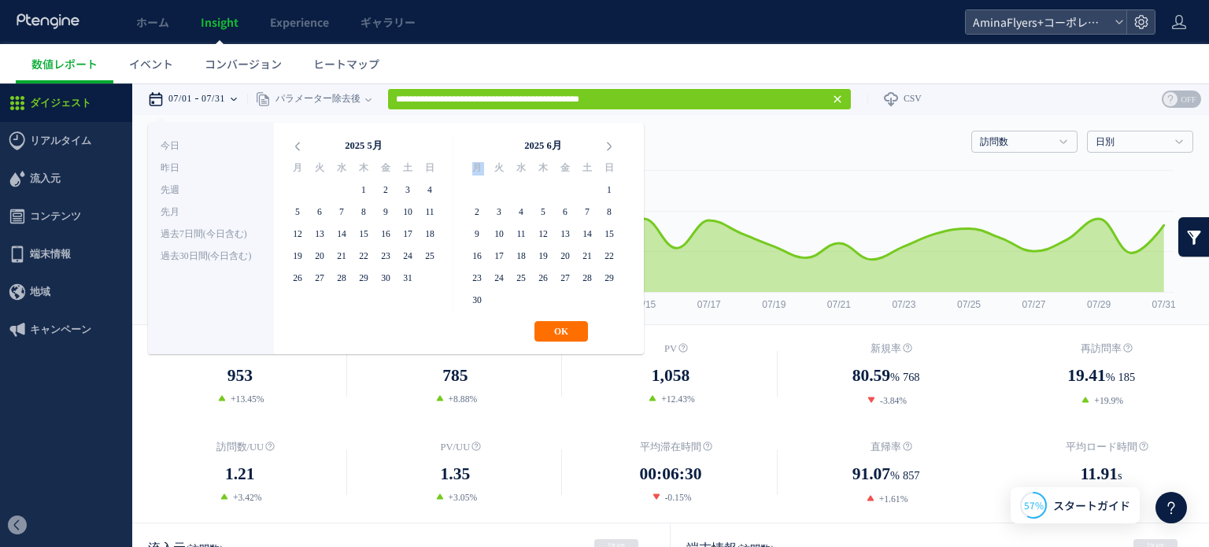
click at [607, 150] on icon at bounding box center [609, 146] width 22 height 22
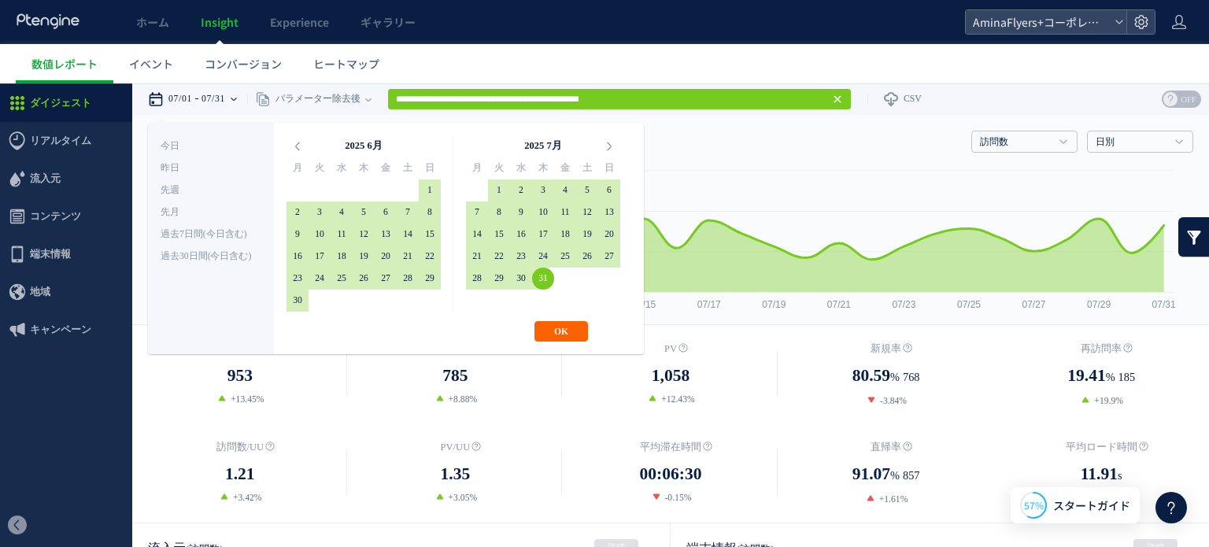
click at [559, 331] on button "OK" at bounding box center [561, 331] width 54 height 20
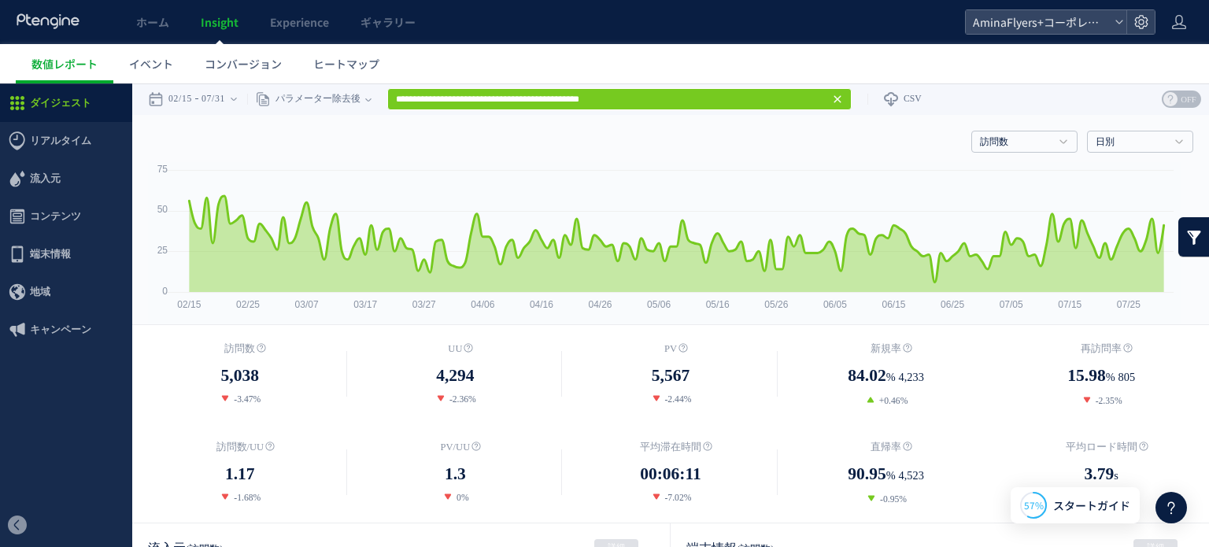
click at [840, 98] on use at bounding box center [836, 99] width 7 height 7
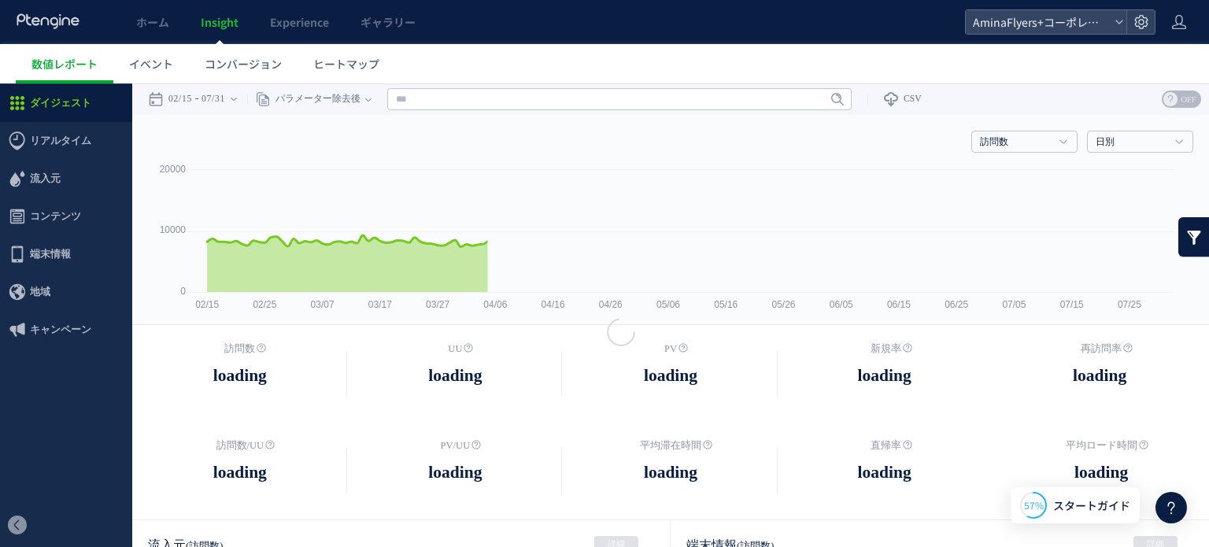
drag, startPoint x: 559, startPoint y: 119, endPoint x: 518, endPoint y: 116, distance: 41.8
click at [546, 119] on div at bounding box center [604, 314] width 1209 height 463
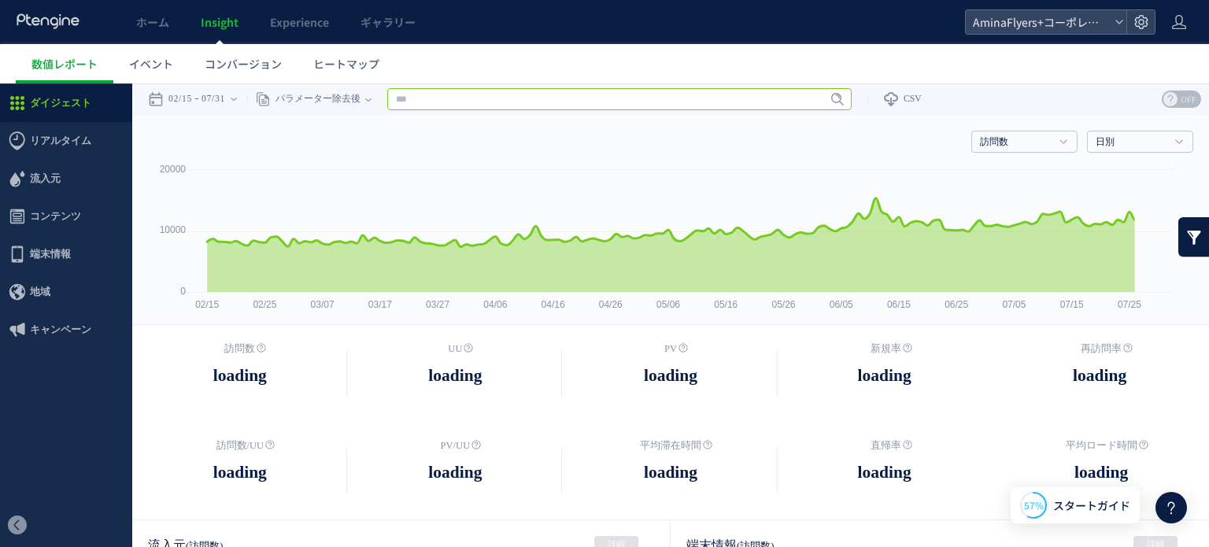
click at [450, 108] on input "text" at bounding box center [619, 99] width 464 height 22
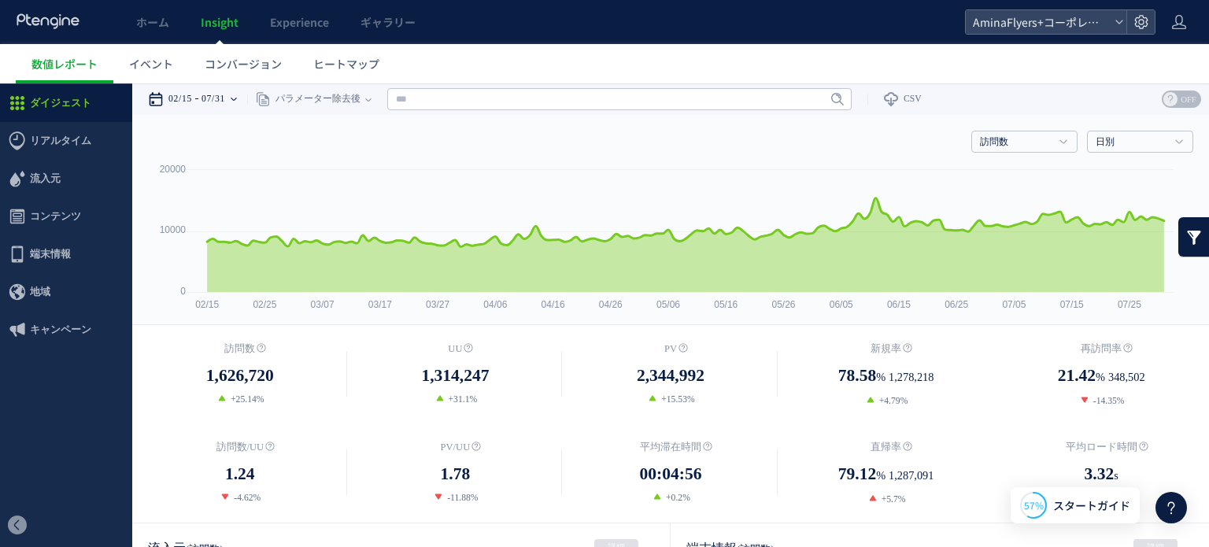
click at [247, 102] on div "02/15 07/31" at bounding box center [197, 98] width 99 height 31
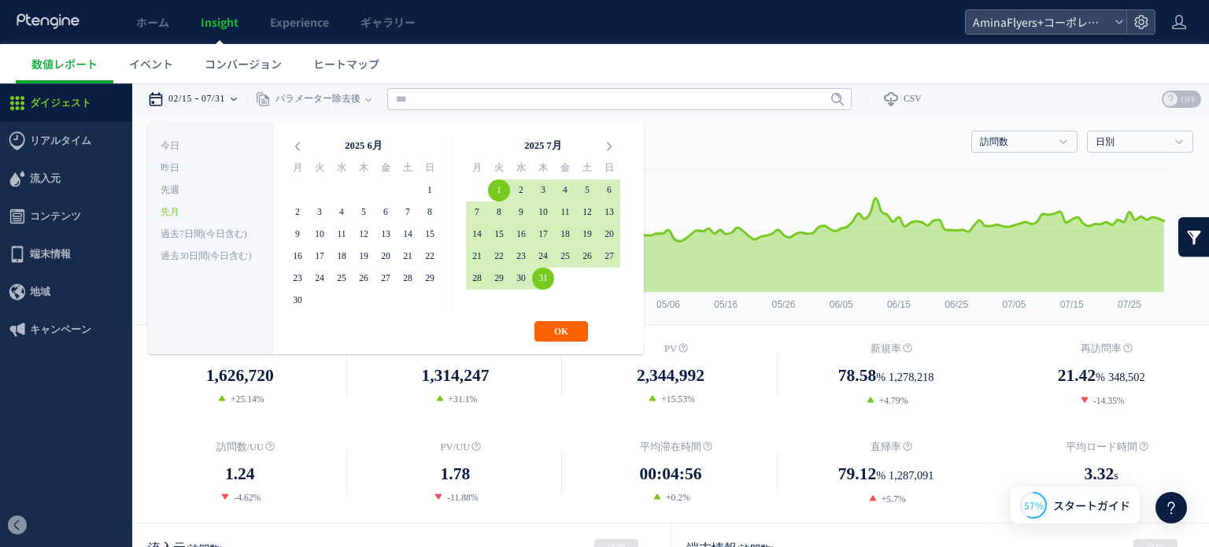
click at [564, 328] on button "OK" at bounding box center [561, 331] width 54 height 20
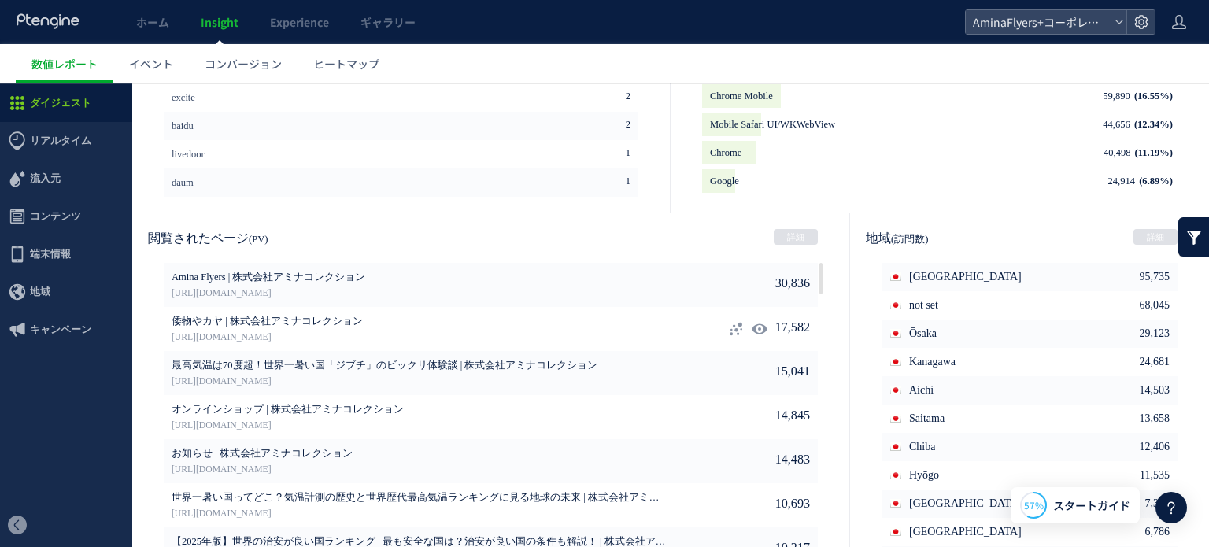
scroll to position [853, 0]
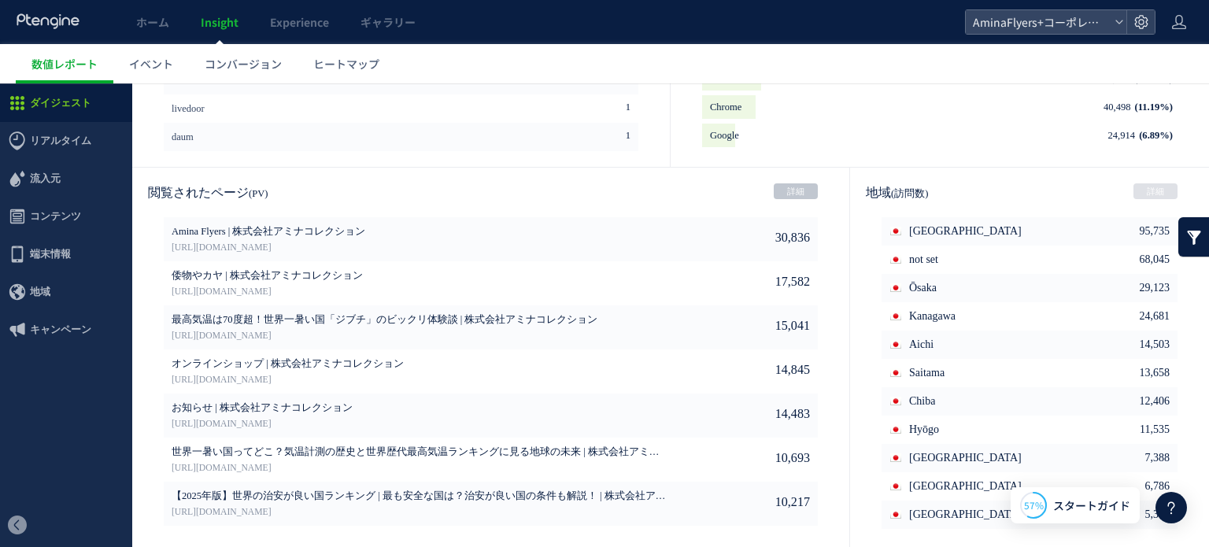
click at [787, 197] on link "詳細" at bounding box center [796, 191] width 44 height 16
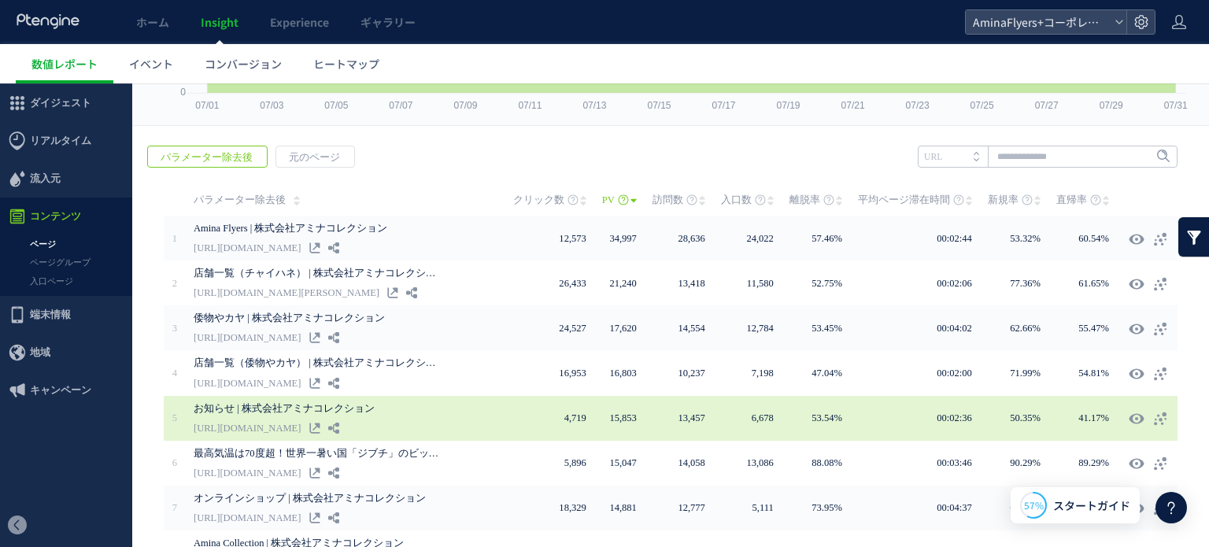
scroll to position [384, 0]
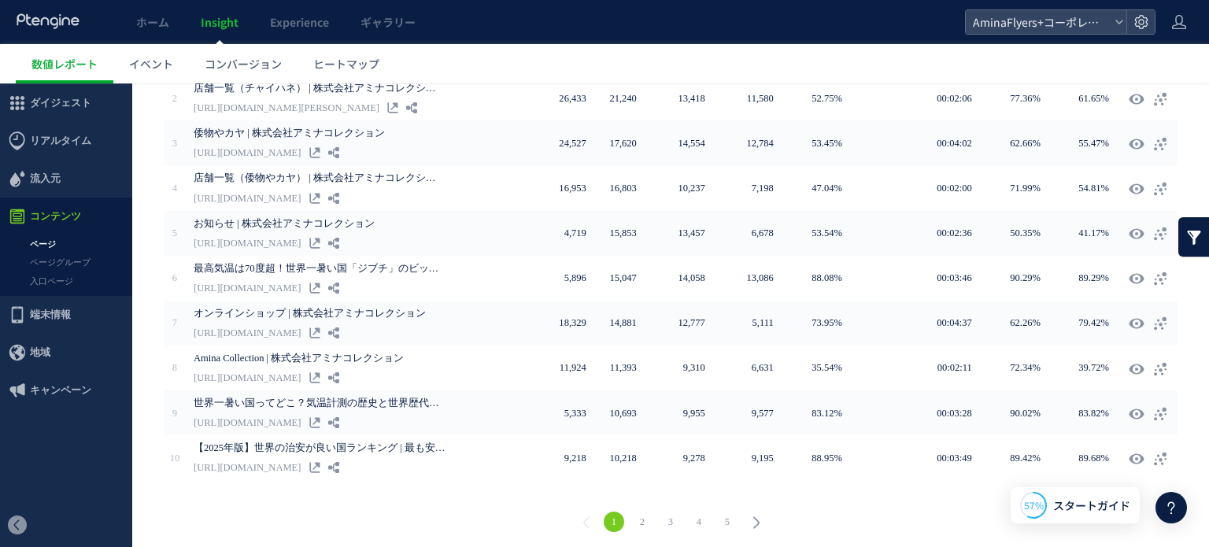
click at [727, 518] on link "5" at bounding box center [727, 521] width 20 height 20
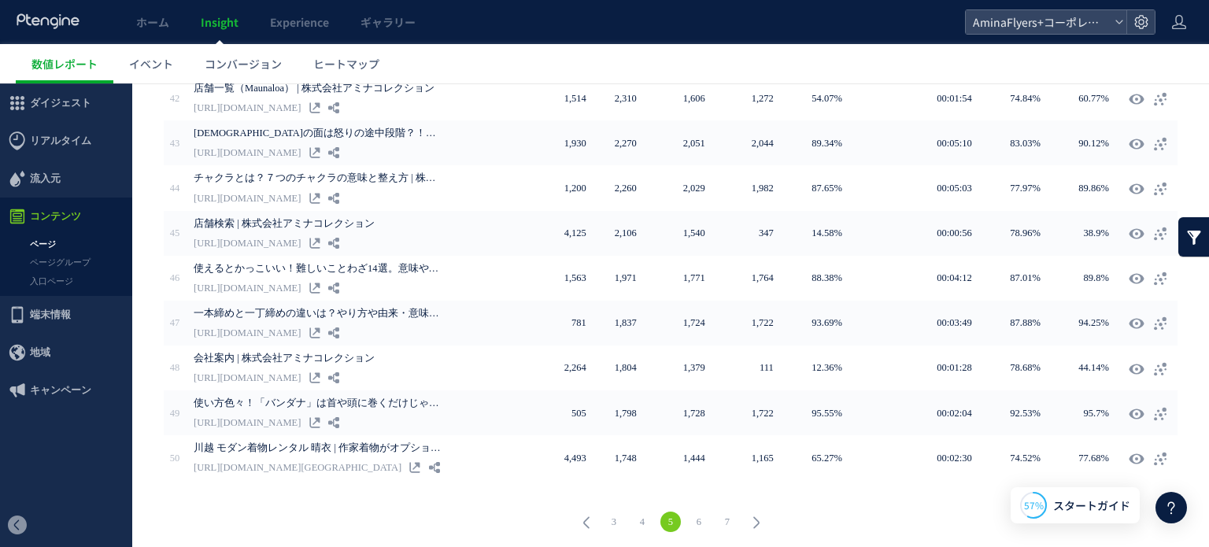
click at [652, 511] on li "4" at bounding box center [642, 521] width 28 height 20
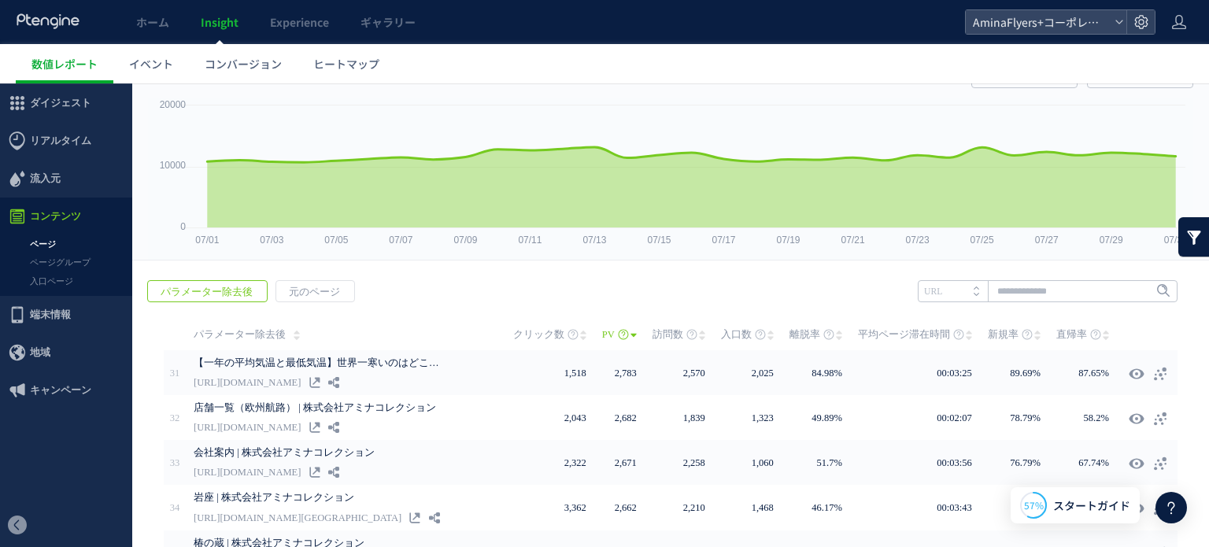
scroll to position [0, 0]
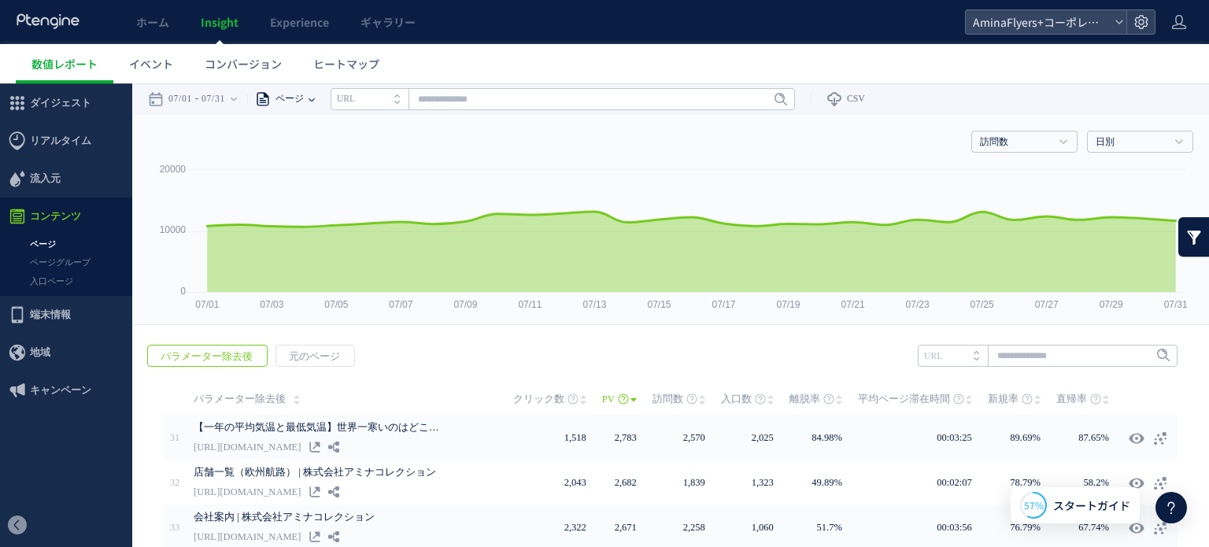
drag, startPoint x: 302, startPoint y: 94, endPoint x: 315, endPoint y: 105, distance: 17.3
click at [304, 102] on span "ページ" at bounding box center [287, 98] width 33 height 31
click at [315, 179] on li "パラメーター除去後" at bounding box center [311, 180] width 92 height 20
click at [430, 104] on input "text" at bounding box center [619, 99] width 464 height 22
drag, startPoint x: 779, startPoint y: 103, endPoint x: 629, endPoint y: 99, distance: 150.4
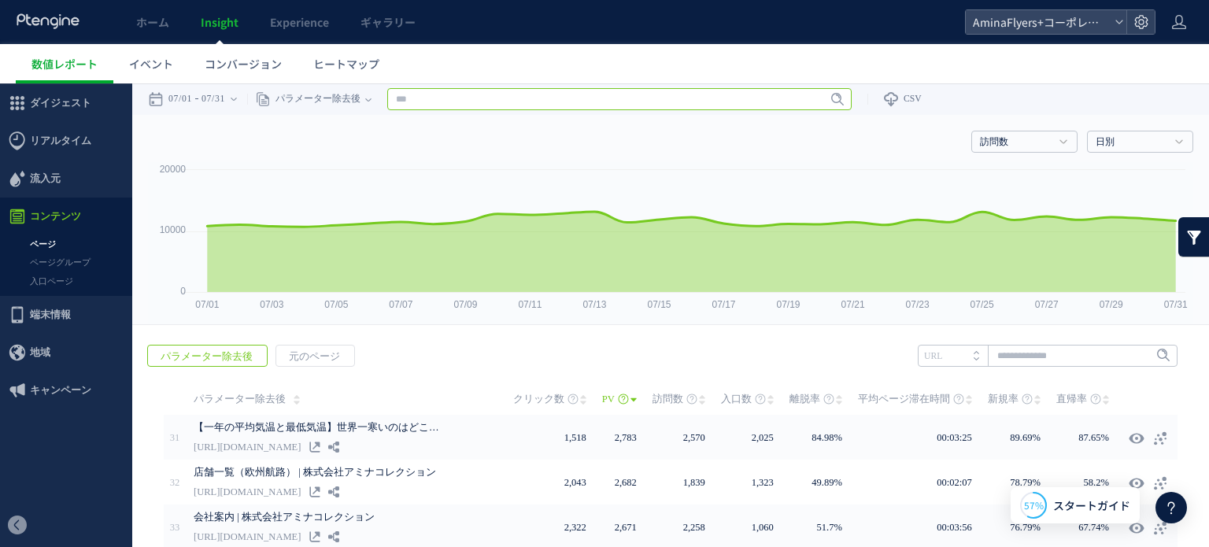
click at [744, 99] on input "text" at bounding box center [619, 99] width 464 height 22
click at [365, 96] on div "パラメーター除去後" at bounding box center [306, 98] width 118 height 31
click at [375, 157] on li "ページグループ" at bounding box center [368, 158] width 92 height 20
click at [460, 110] on div "ページ ページグループ パラメーター除去後 ページ ページグループ パラメーター除去後 タイトル名 URL" at bounding box center [539, 98] width 585 height 31
click at [460, 98] on input "text" at bounding box center [600, 99] width 464 height 22
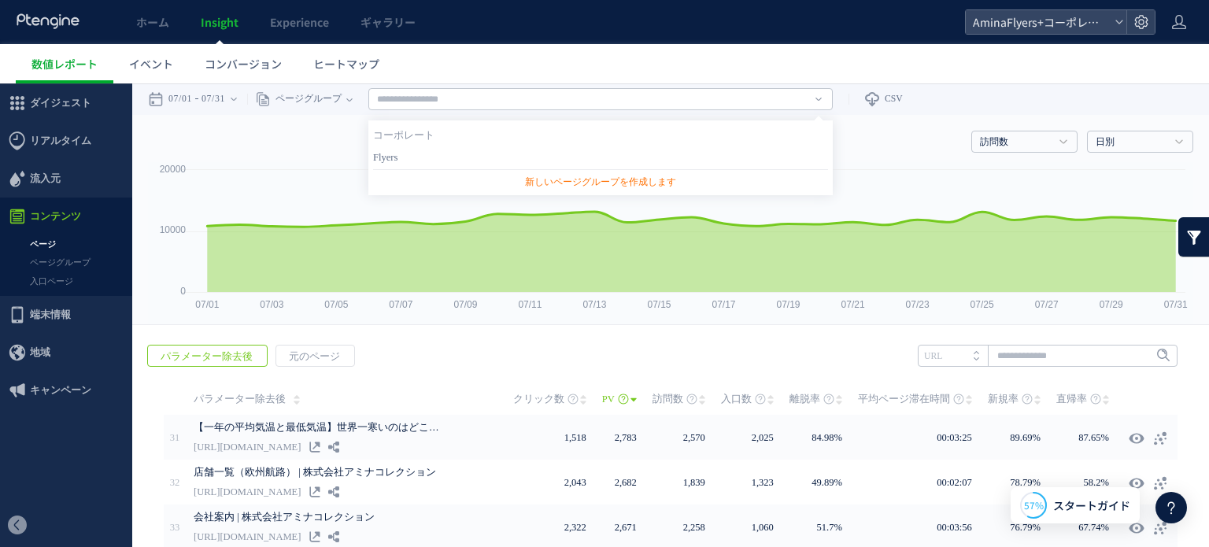
click at [434, 150] on link "Flyers" at bounding box center [600, 157] width 455 height 20
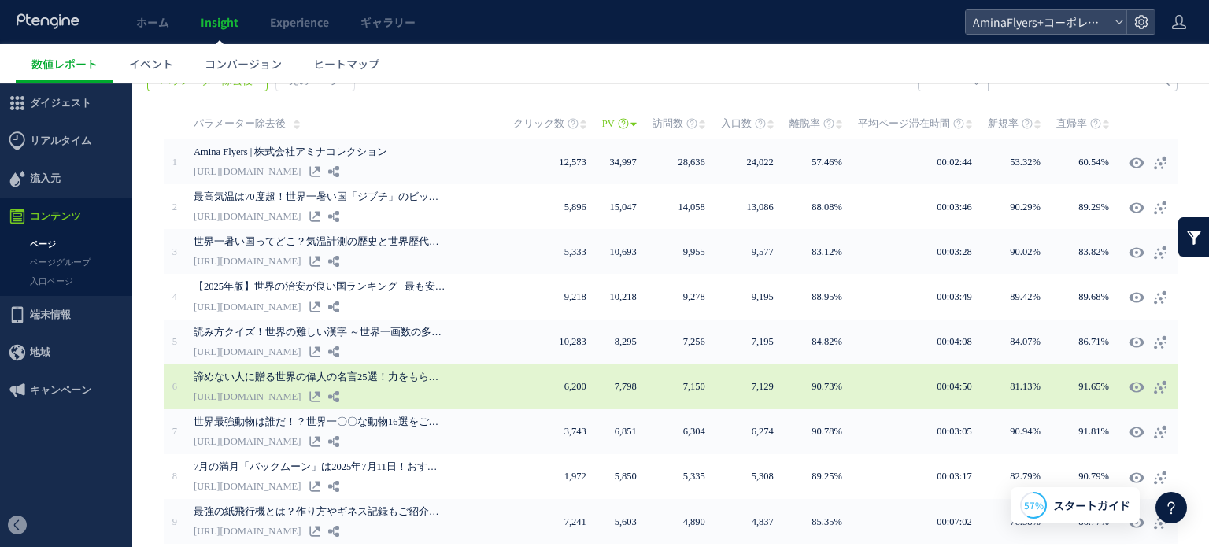
scroll to position [384, 0]
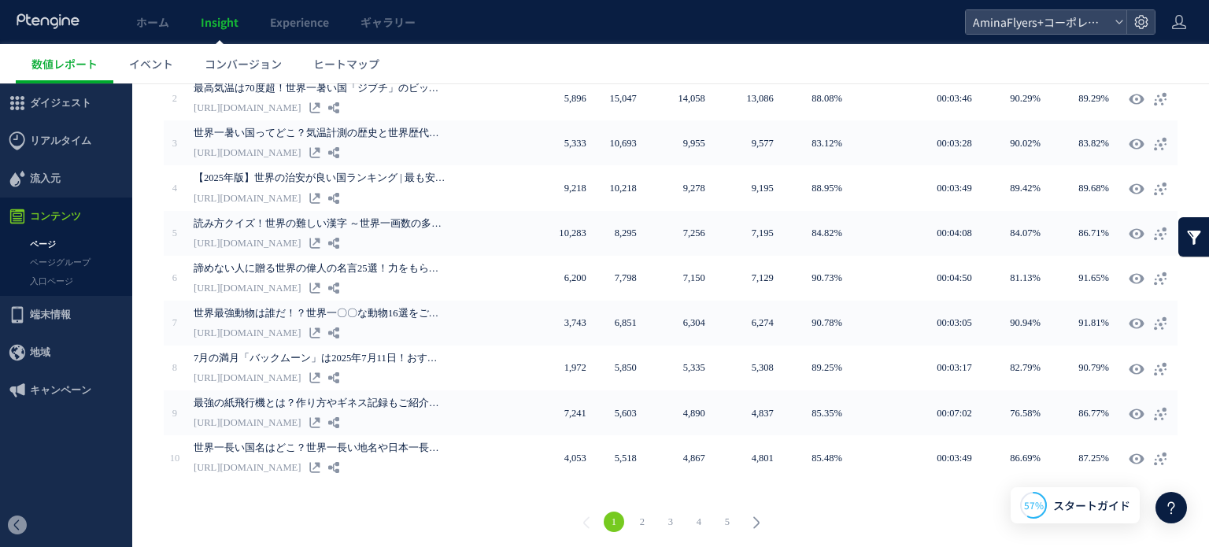
click at [689, 516] on link "4" at bounding box center [699, 521] width 20 height 20
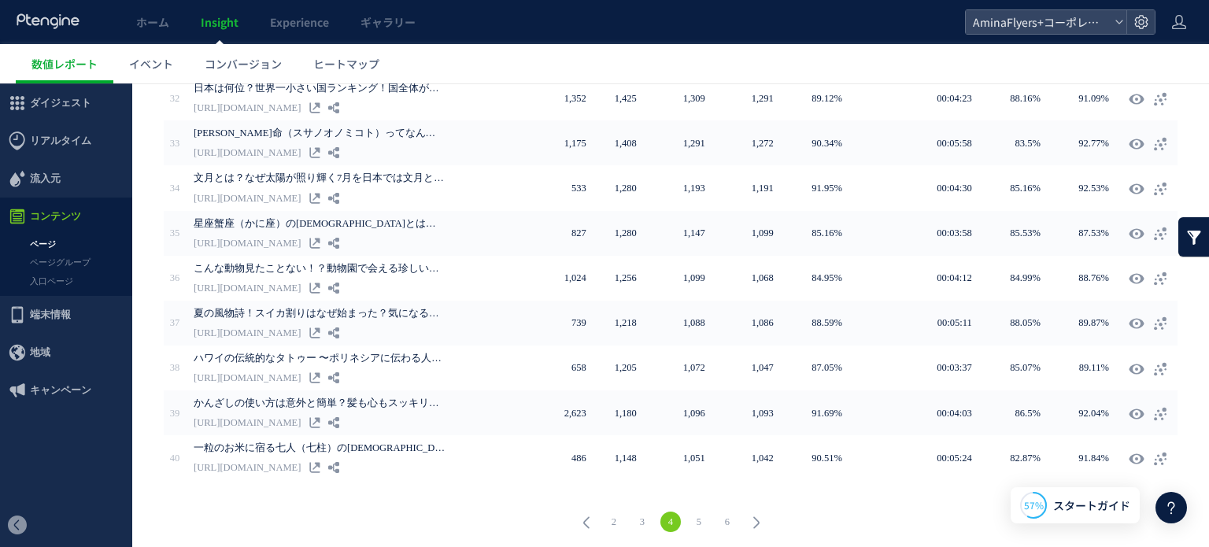
click at [689, 515] on link "5" at bounding box center [699, 521] width 20 height 20
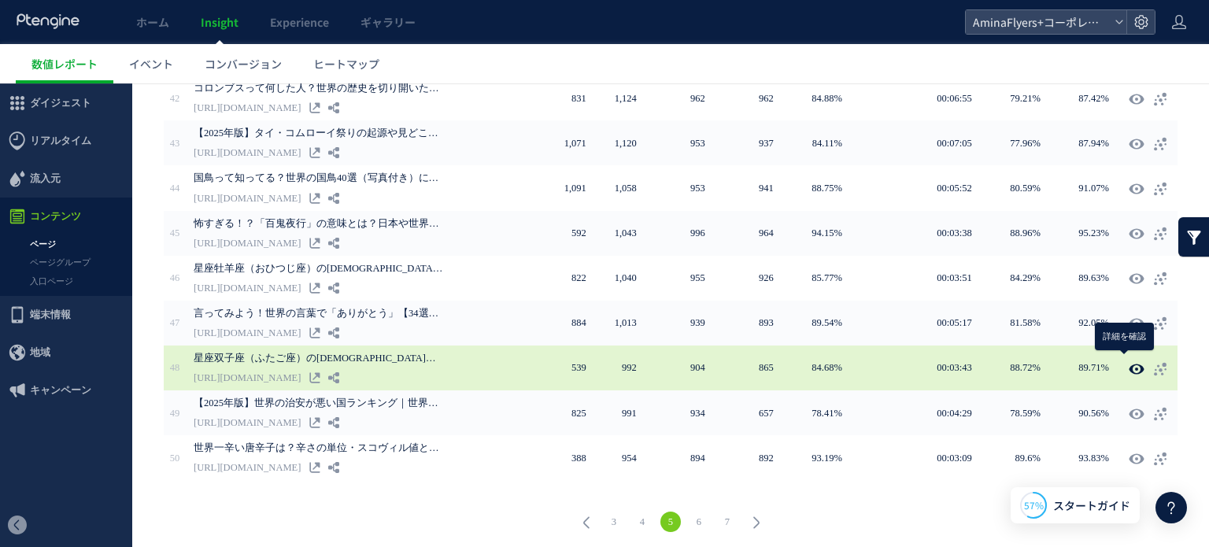
click at [1128, 367] on icon at bounding box center [1136, 369] width 16 height 16
type input "**********"
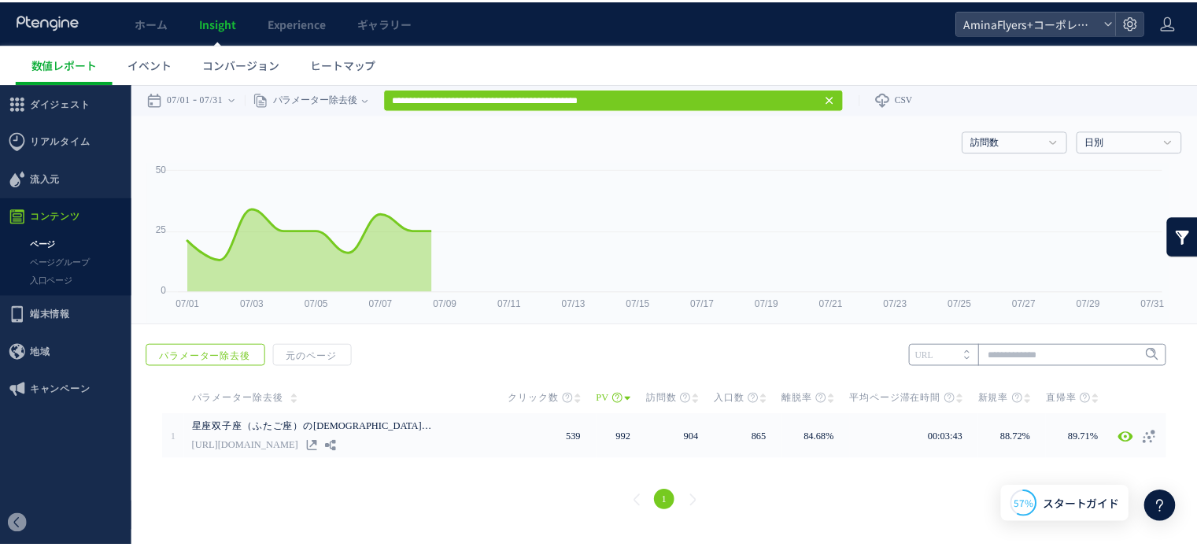
scroll to position [0, 0]
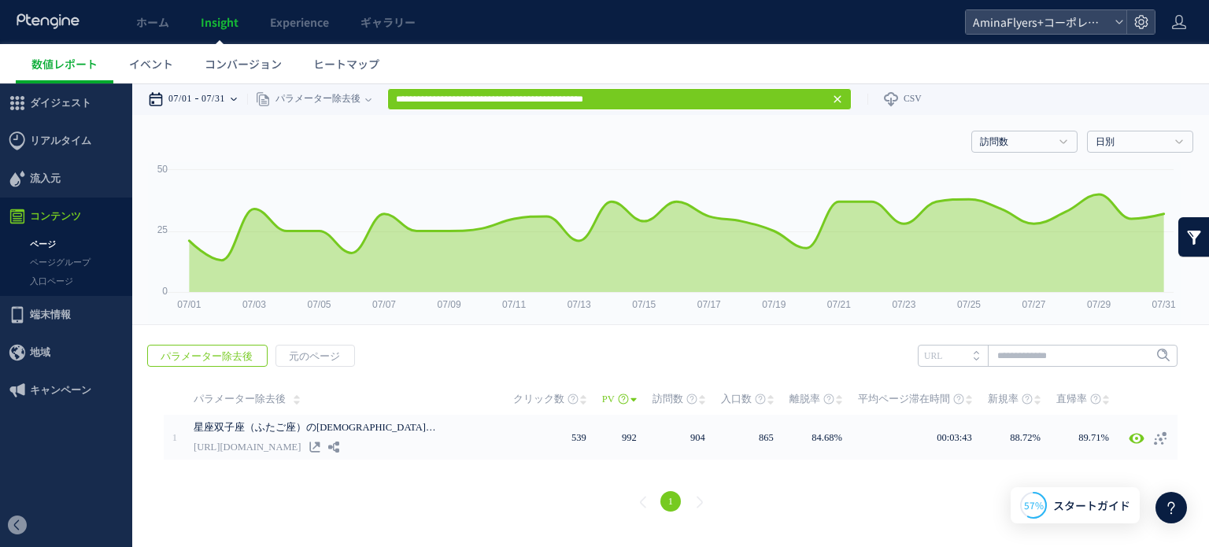
click at [247, 99] on div "07/01 07/31" at bounding box center [197, 98] width 99 height 31
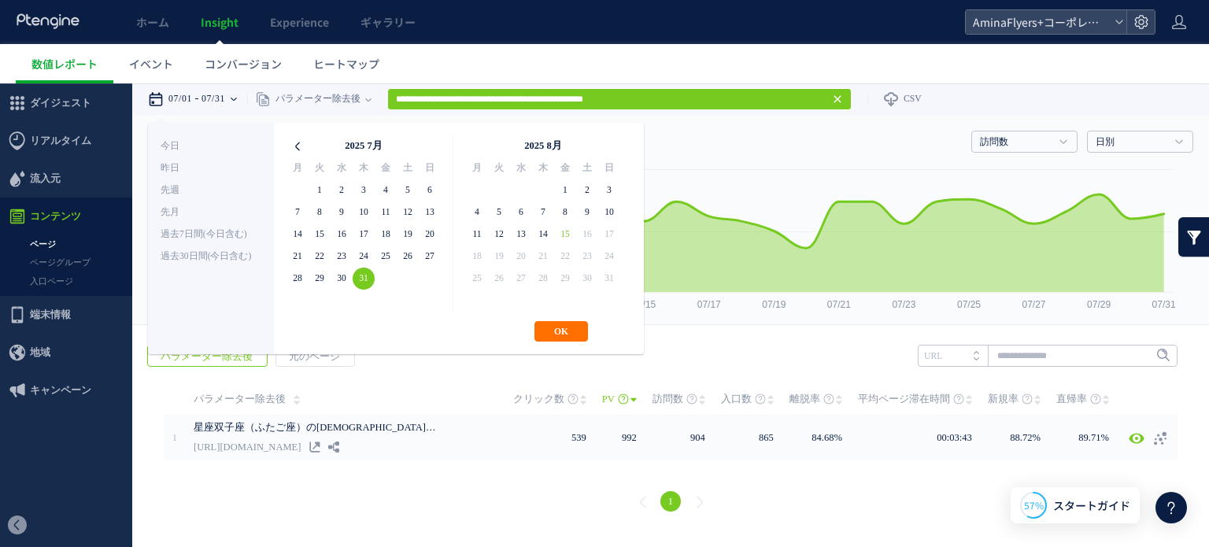
click at [297, 144] on icon at bounding box center [297, 146] width 22 height 22
click at [297, 144] on th at bounding box center [297, 146] width 22 height 22
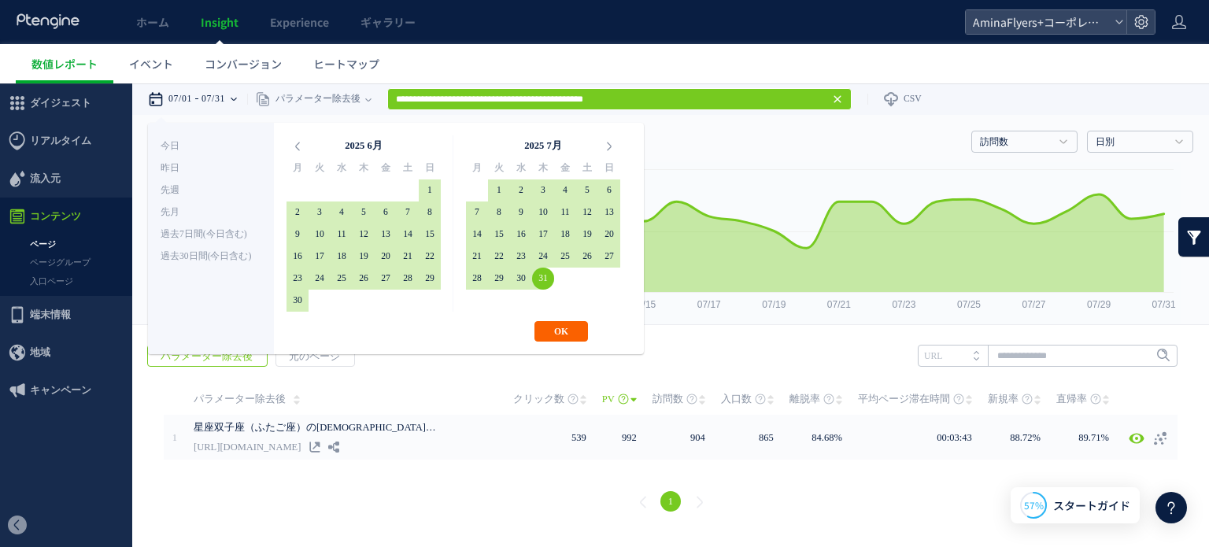
click at [571, 328] on button "OK" at bounding box center [561, 331] width 54 height 20
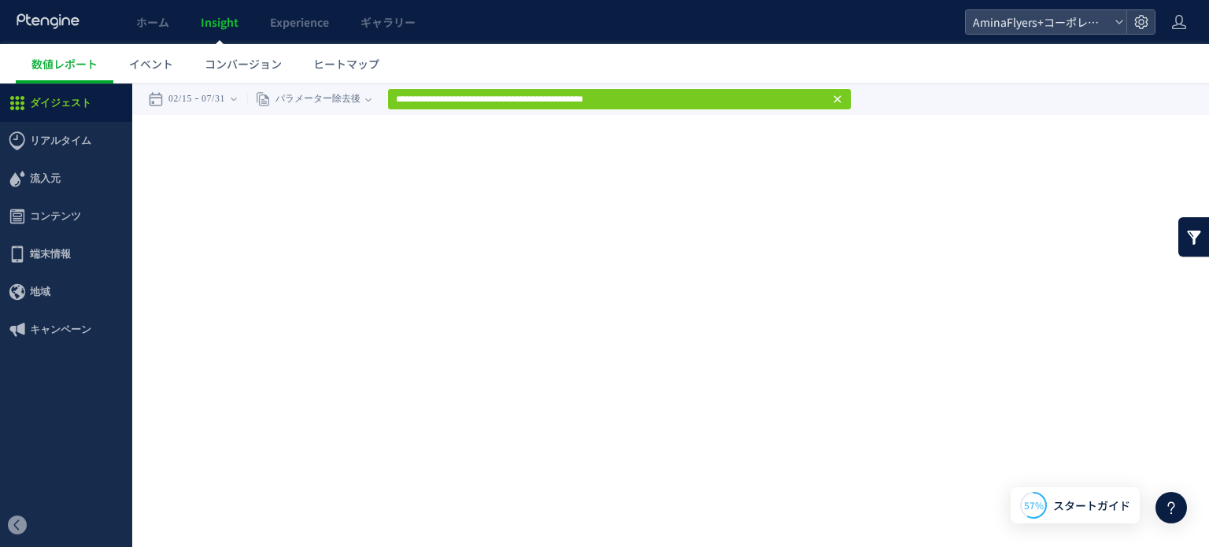
click at [840, 98] on use at bounding box center [836, 99] width 7 height 7
click at [54, 21] on icon at bounding box center [48, 21] width 65 height 16
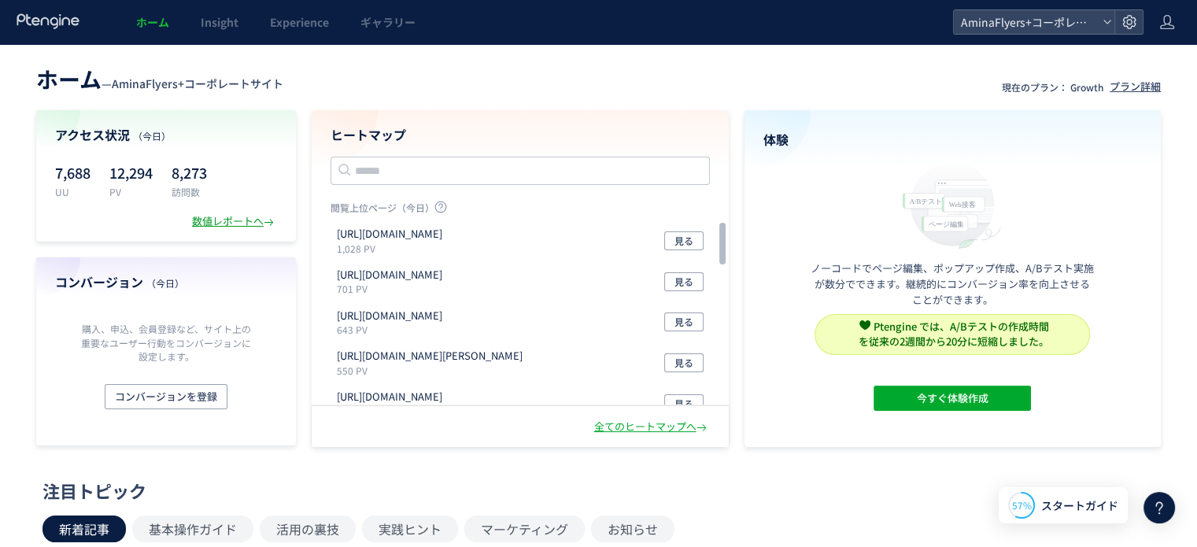
click at [260, 217] on div "数値レポートへ" at bounding box center [234, 221] width 85 height 15
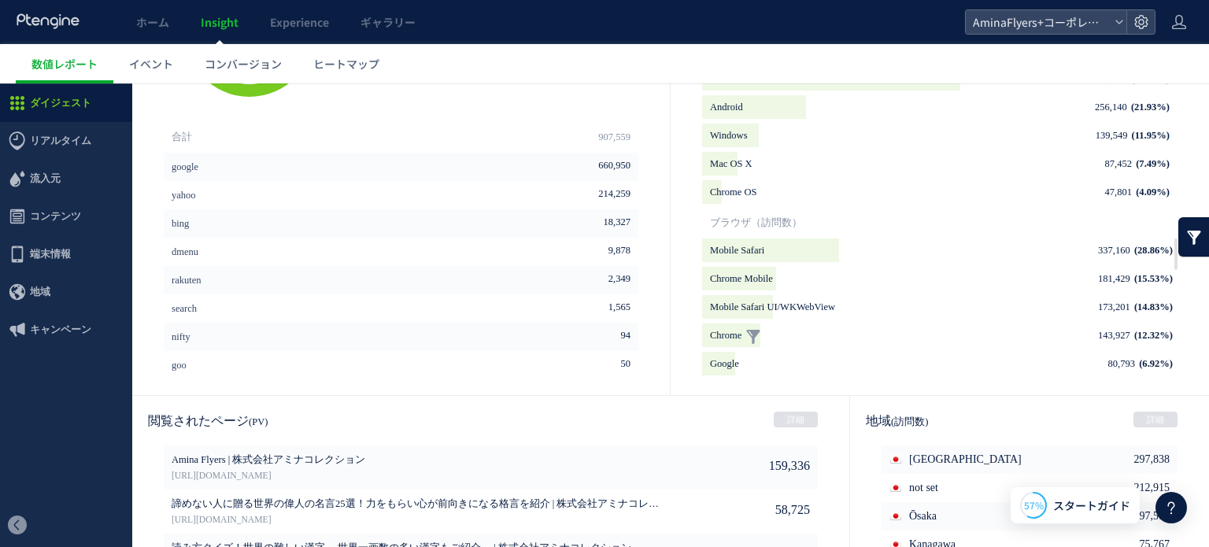
scroll to position [630, 0]
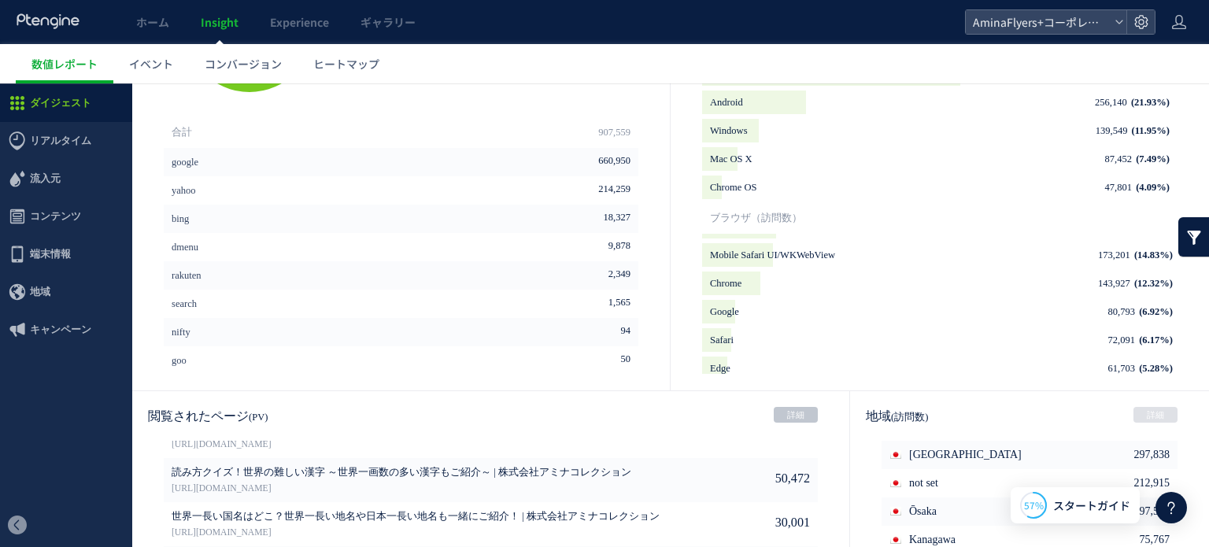
click at [781, 412] on link "詳細" at bounding box center [796, 415] width 44 height 16
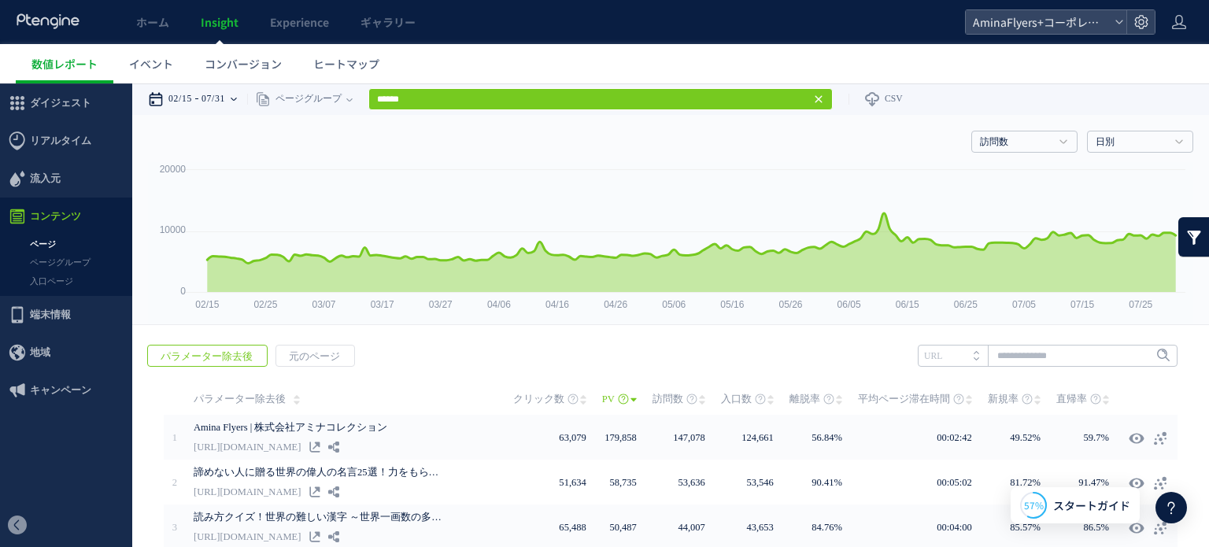
click at [247, 98] on div "02/15 07/31" at bounding box center [197, 98] width 99 height 31
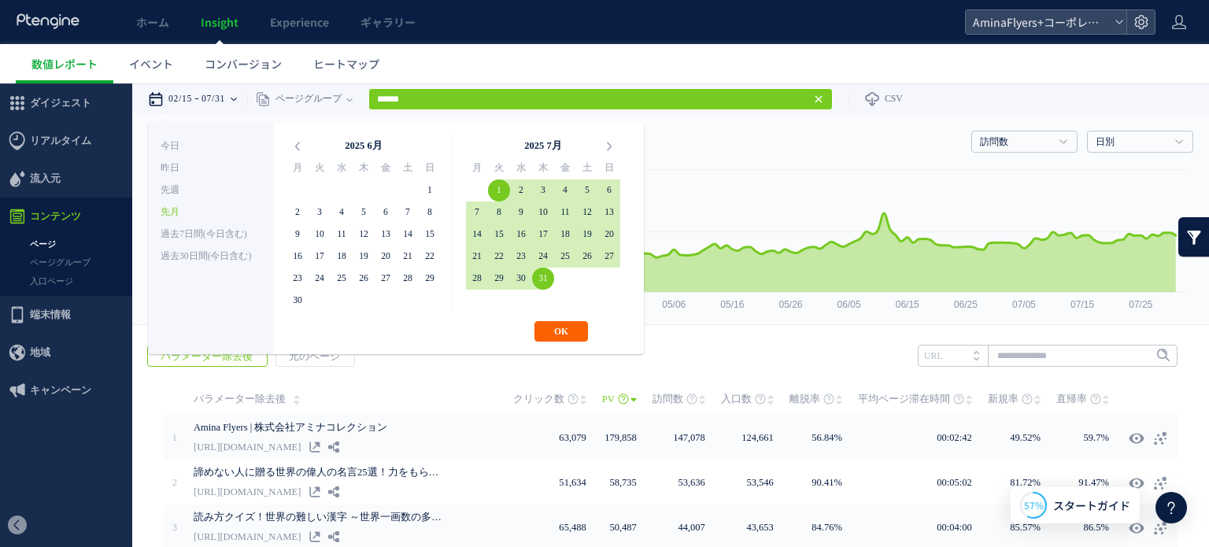
click at [551, 327] on button "OK" at bounding box center [561, 331] width 54 height 20
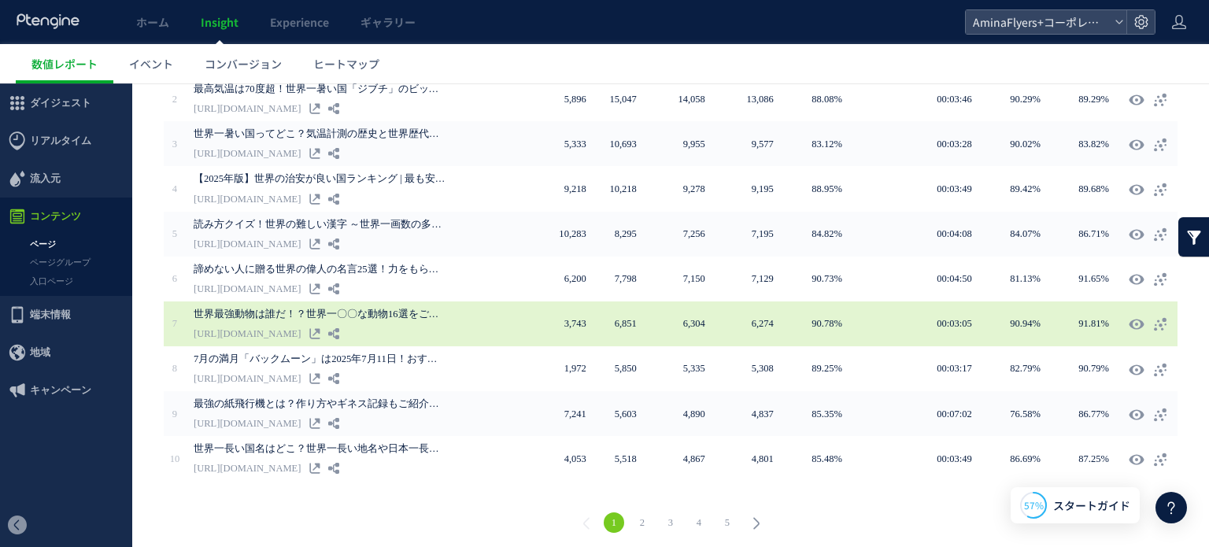
scroll to position [384, 0]
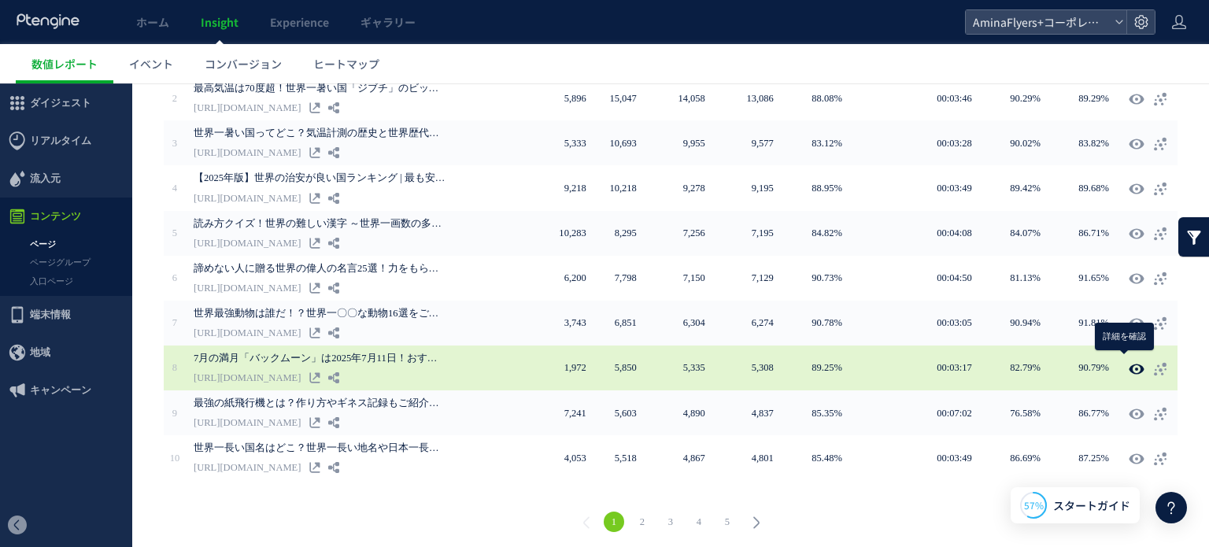
click at [1128, 364] on icon at bounding box center [1136, 369] width 16 height 16
type input "**********"
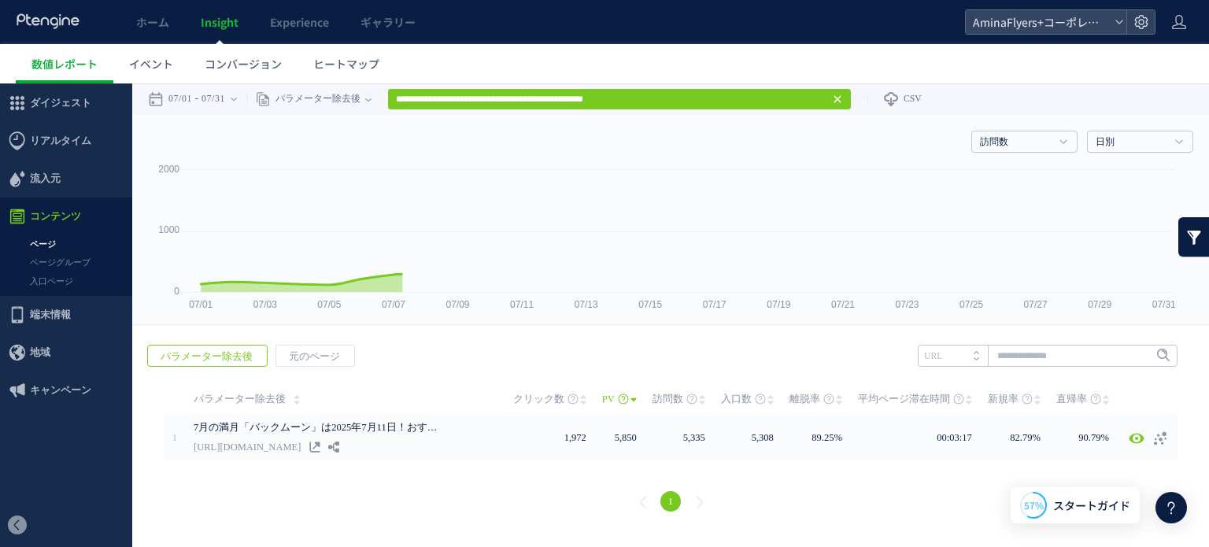
scroll to position [0, 0]
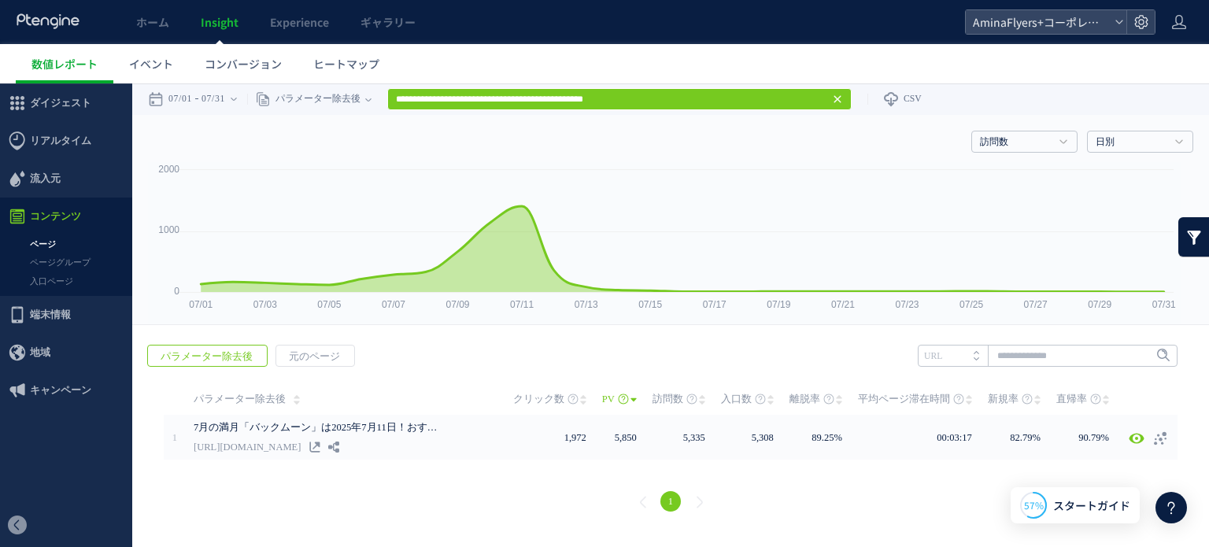
click at [844, 101] on icon at bounding box center [837, 99] width 13 height 13
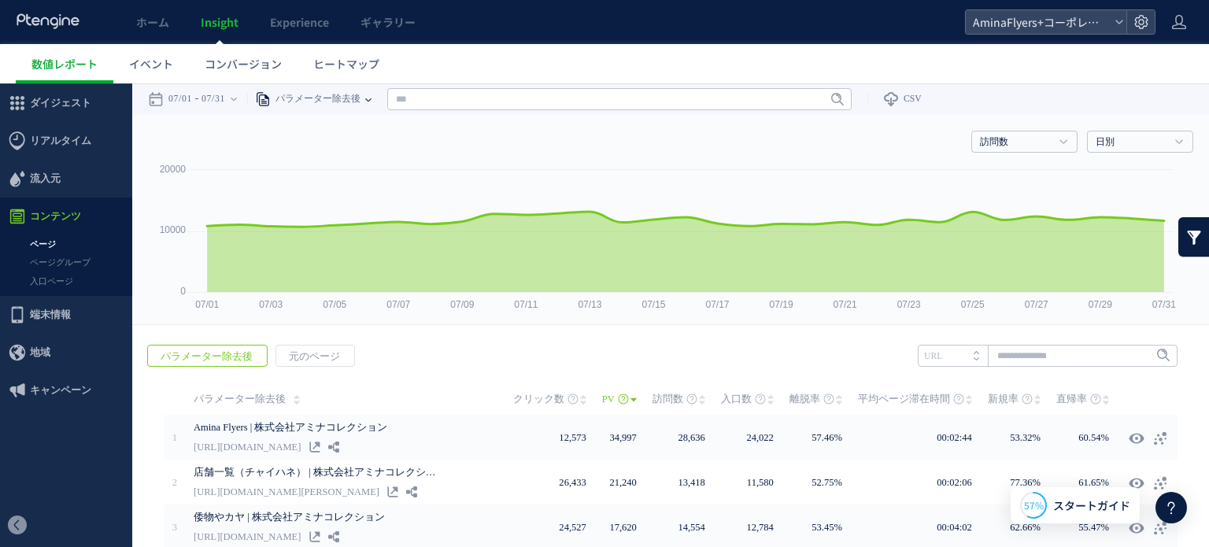
click at [371, 97] on icon at bounding box center [368, 98] width 6 height 31
click at [353, 153] on li "ページグループ" at bounding box center [368, 158] width 92 height 20
click at [433, 101] on input "text" at bounding box center [600, 99] width 464 height 22
click at [434, 157] on link "Flyers" at bounding box center [600, 157] width 455 height 20
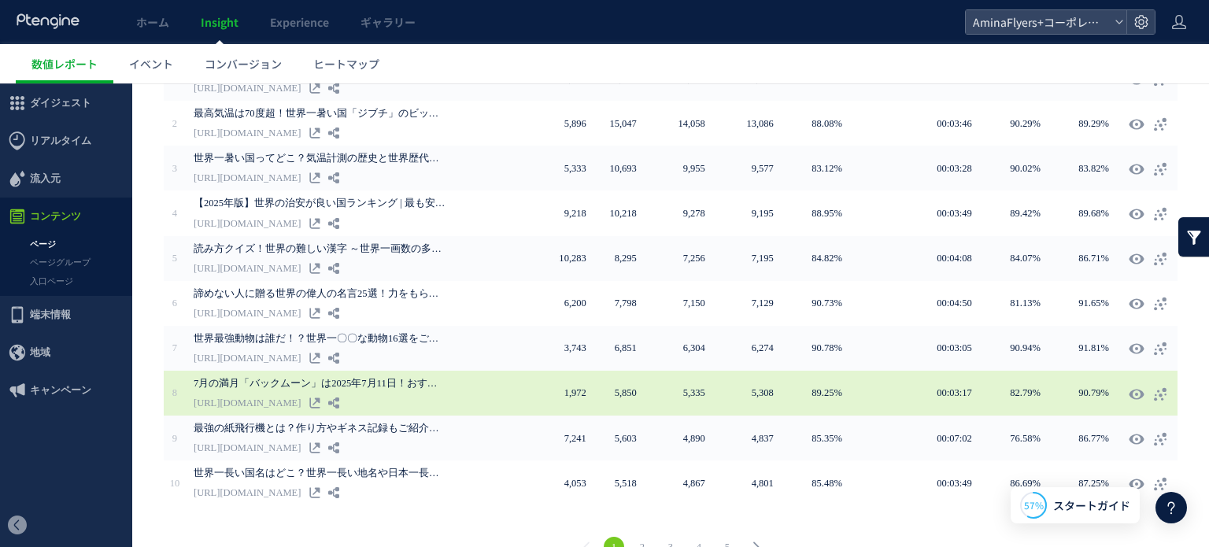
scroll to position [384, 0]
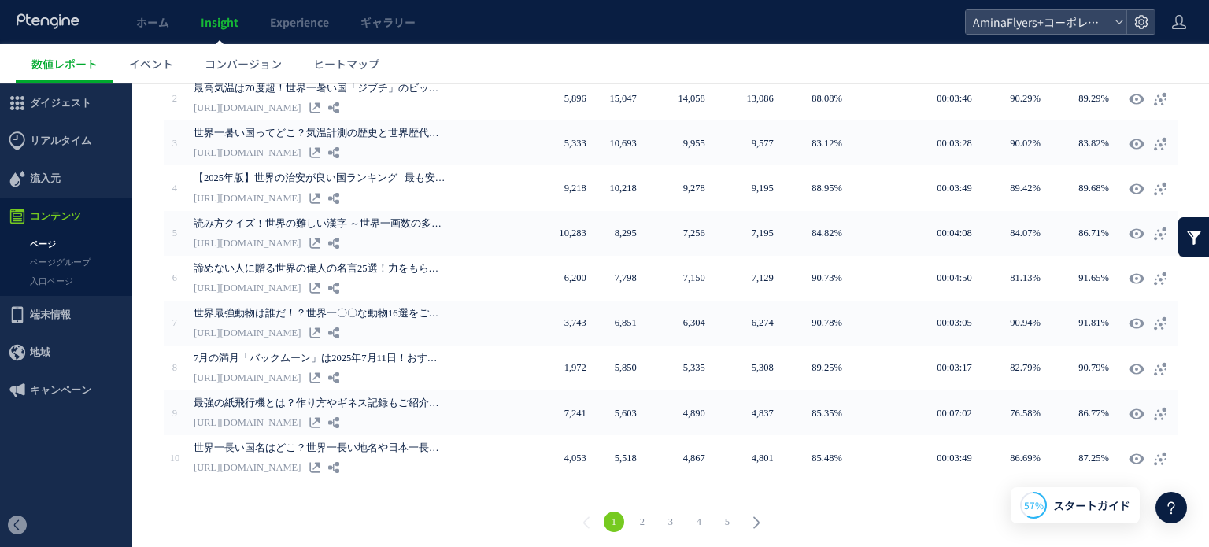
click at [724, 519] on link "5" at bounding box center [727, 521] width 20 height 20
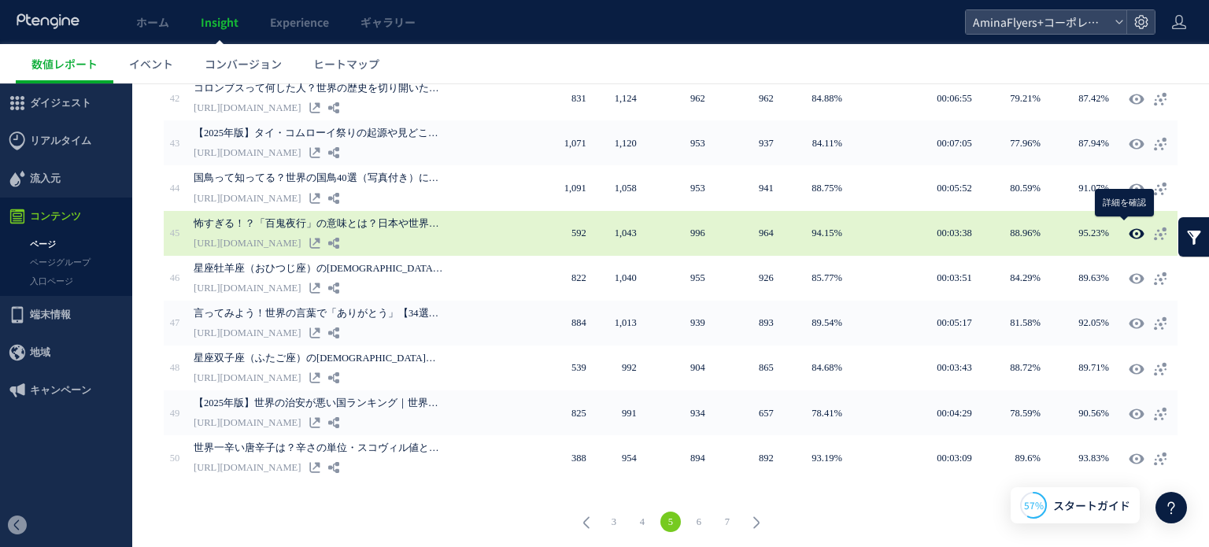
click at [1128, 228] on icon at bounding box center [1136, 234] width 16 height 16
type input "**********"
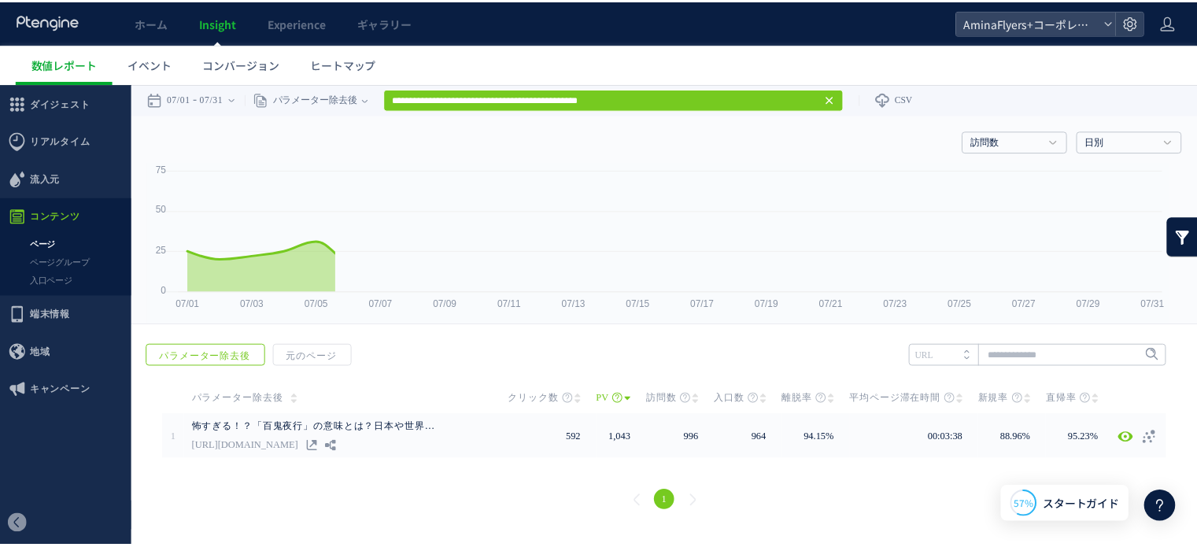
scroll to position [0, 0]
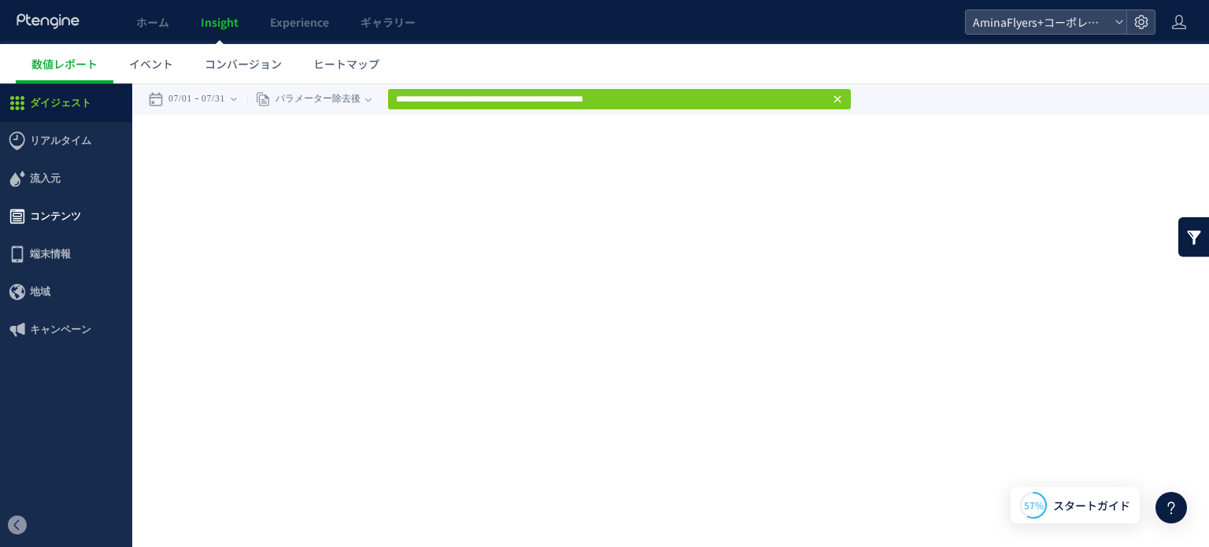
click at [54, 216] on span "コンテンツ" at bounding box center [55, 217] width 51 height 38
click at [164, 73] on link "イベント" at bounding box center [151, 63] width 76 height 39
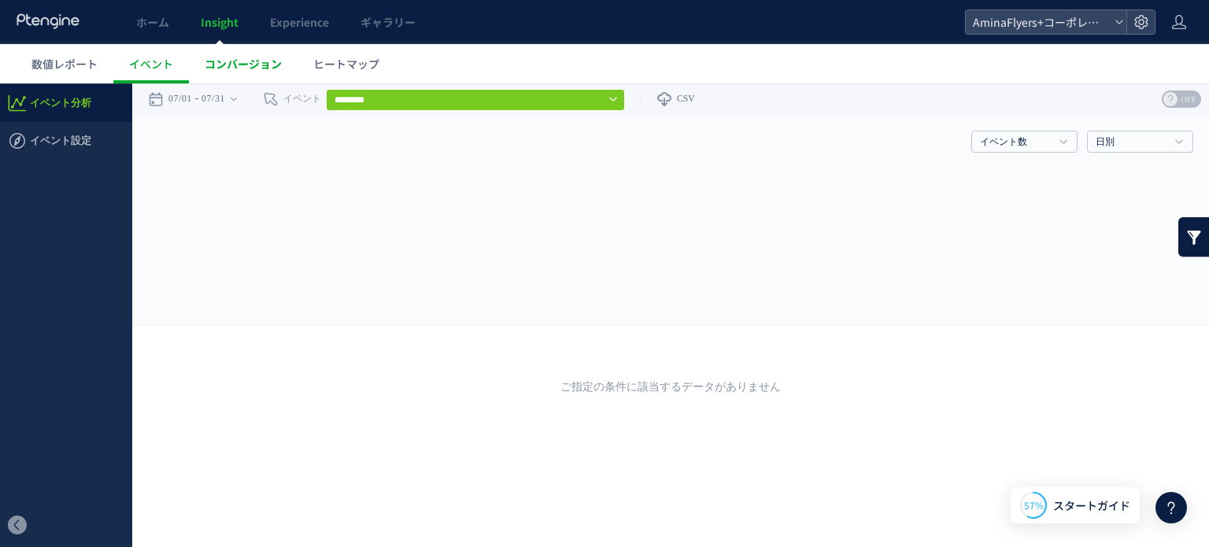
click at [220, 67] on span "コンバージョン" at bounding box center [243, 64] width 77 height 16
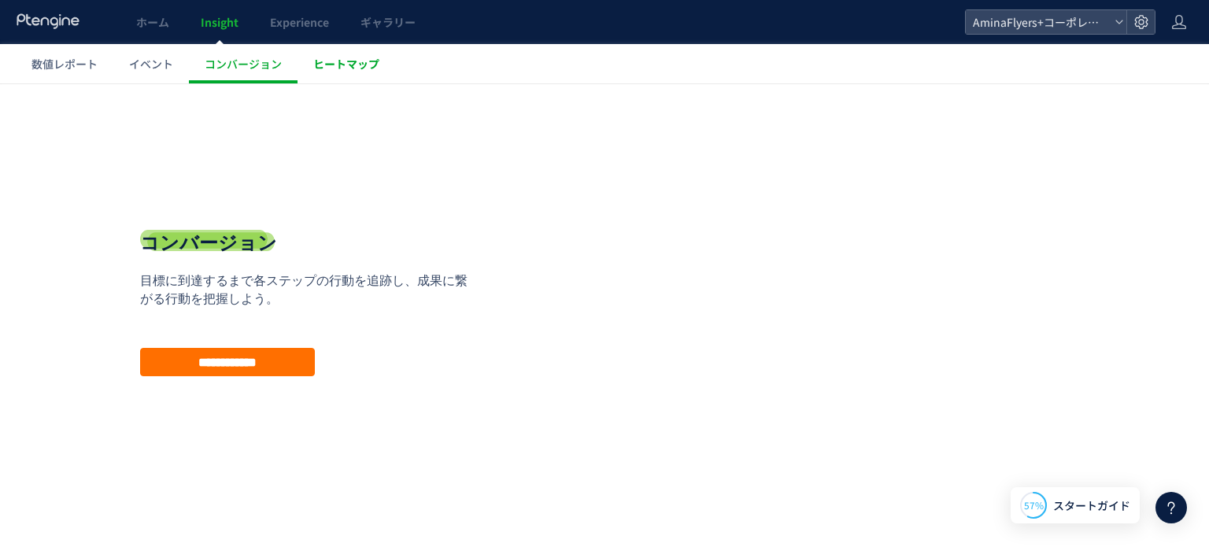
click at [334, 65] on span "ヒートマップ" at bounding box center [346, 64] width 66 height 16
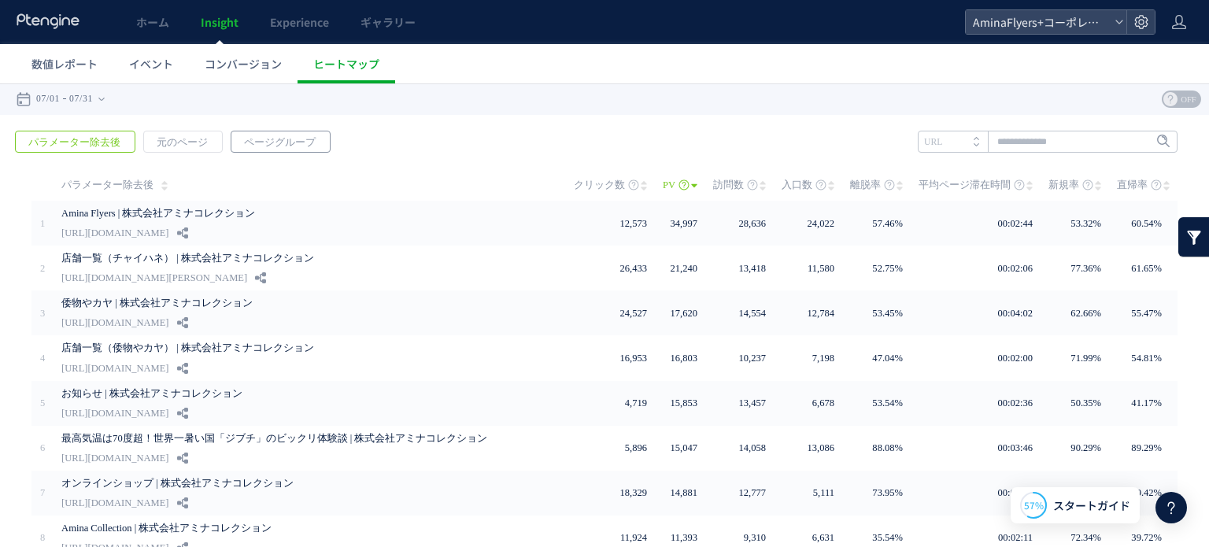
click at [265, 135] on span "ページグループ" at bounding box center [279, 142] width 97 height 22
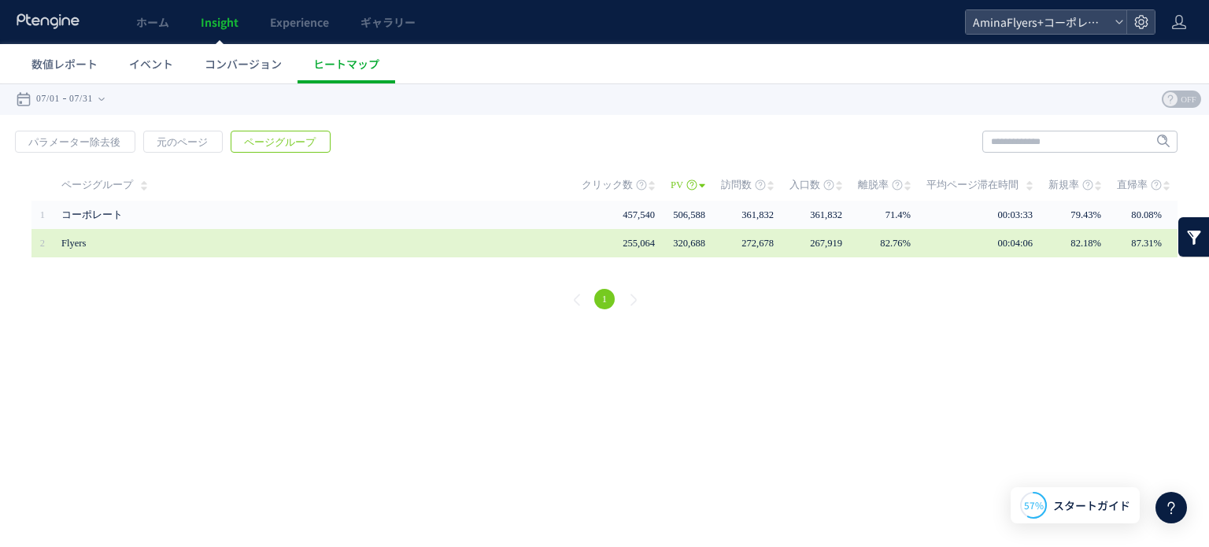
click at [348, 235] on span "Flyers" at bounding box center [310, 243] width 498 height 28
click at [489, 239] on span "Flyers" at bounding box center [310, 243] width 498 height 28
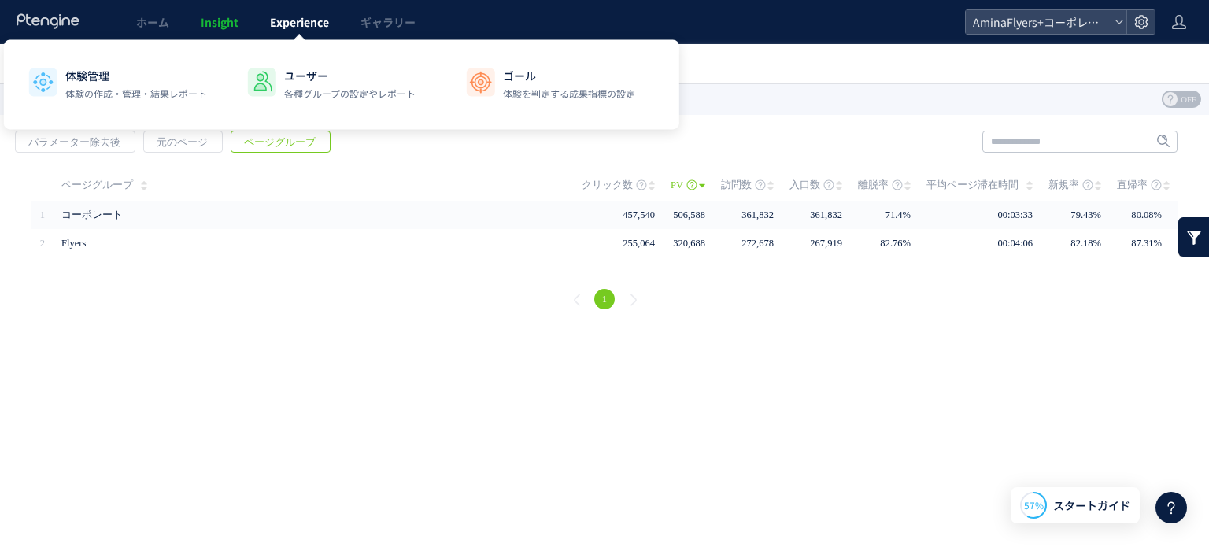
click at [294, 29] on span "Experience" at bounding box center [299, 22] width 59 height 16
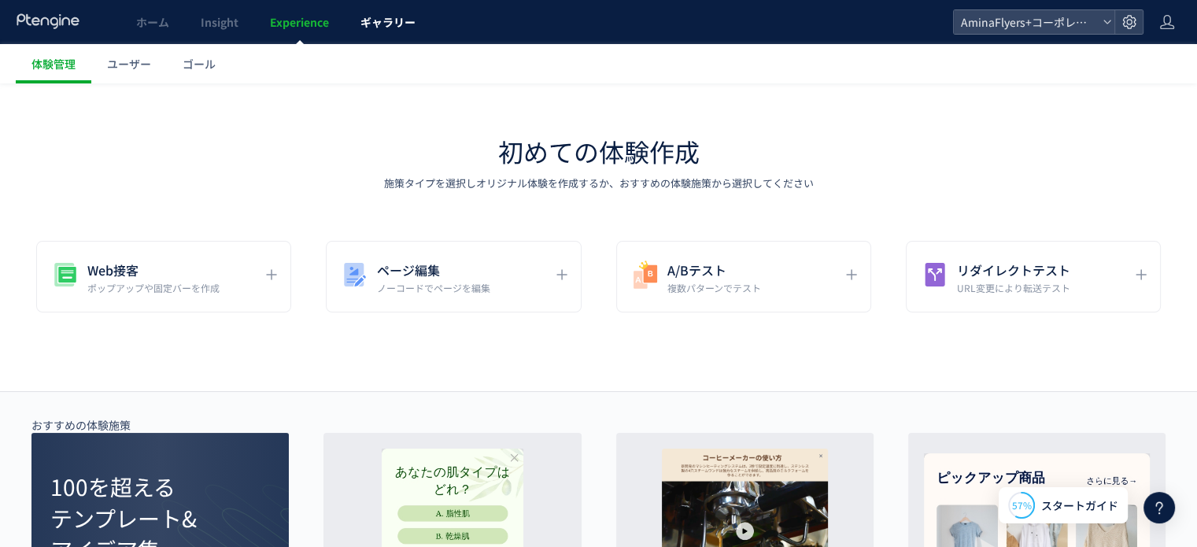
click at [386, 19] on span "ギャラリー" at bounding box center [387, 22] width 55 height 16
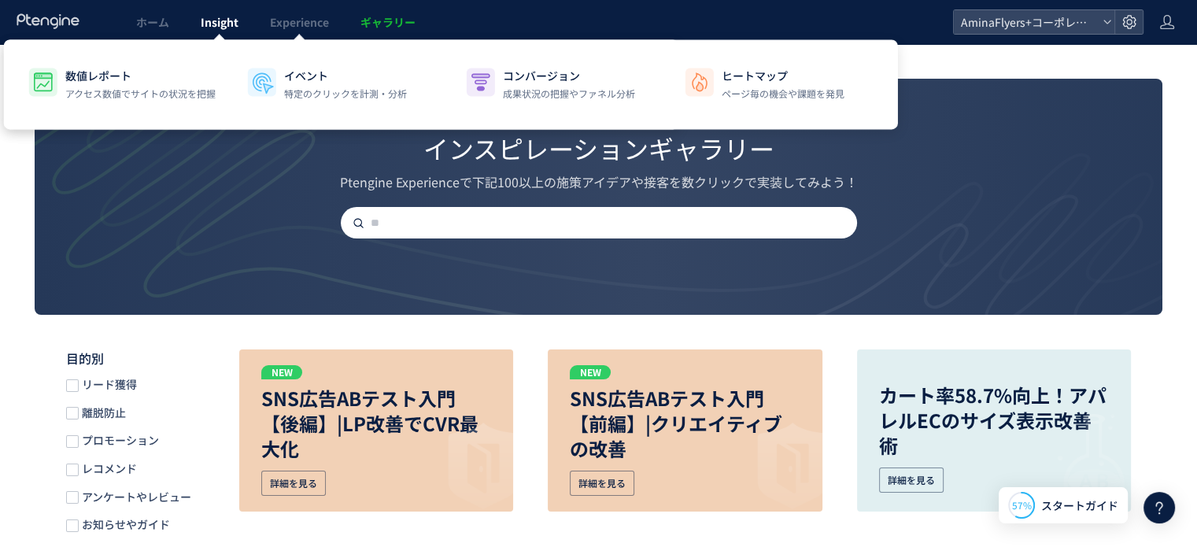
click at [224, 21] on span "Insight" at bounding box center [220, 22] width 38 height 16
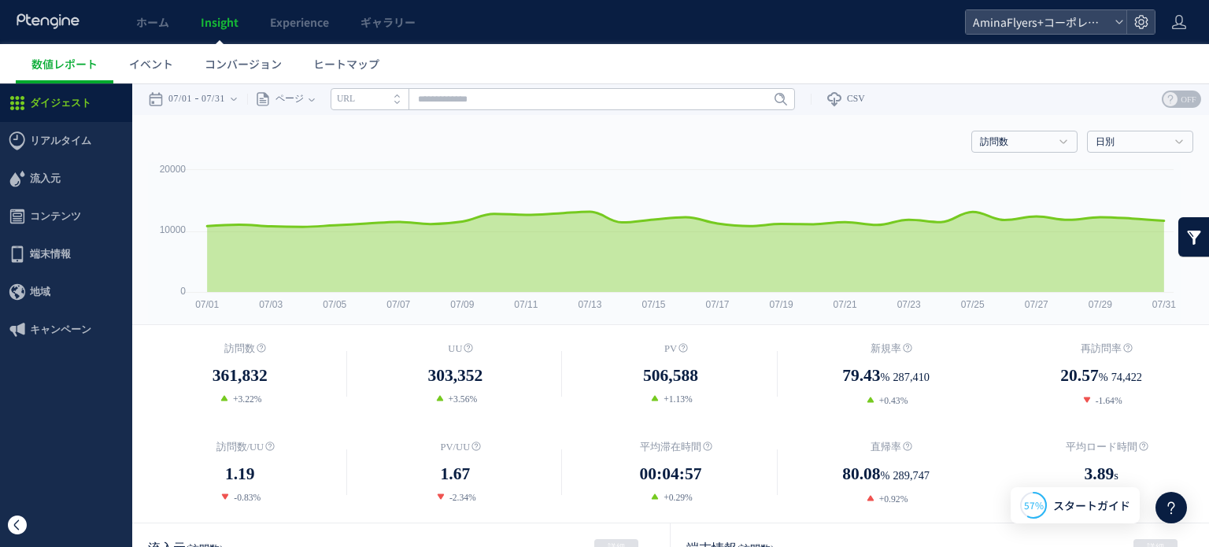
click at [25, 527] on span at bounding box center [17, 524] width 19 height 19
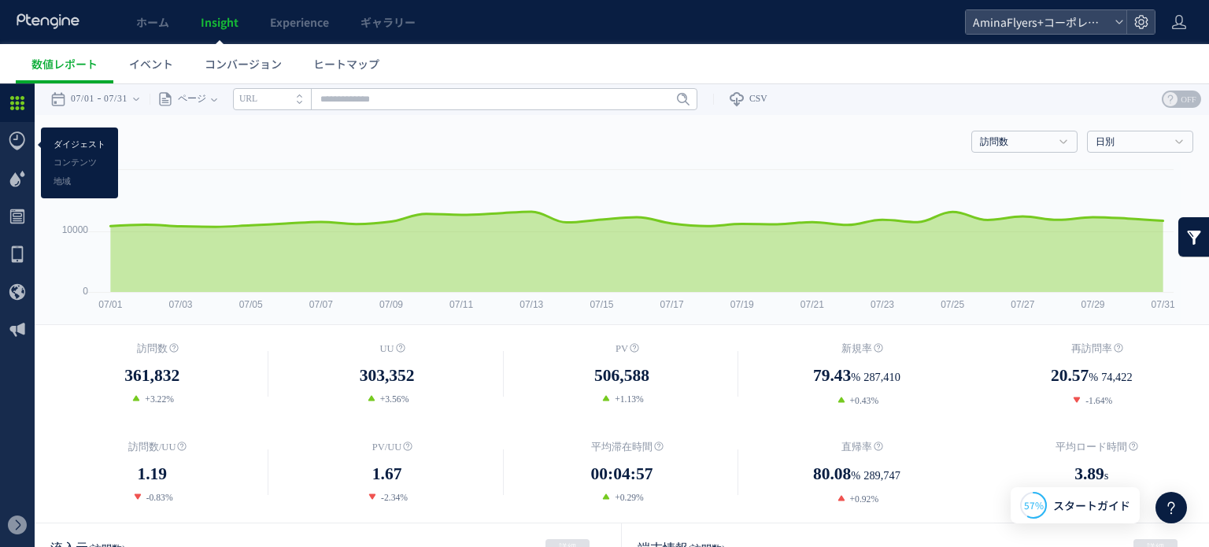
click at [62, 141] on link "ダイジェスト" at bounding box center [79, 144] width 77 height 18
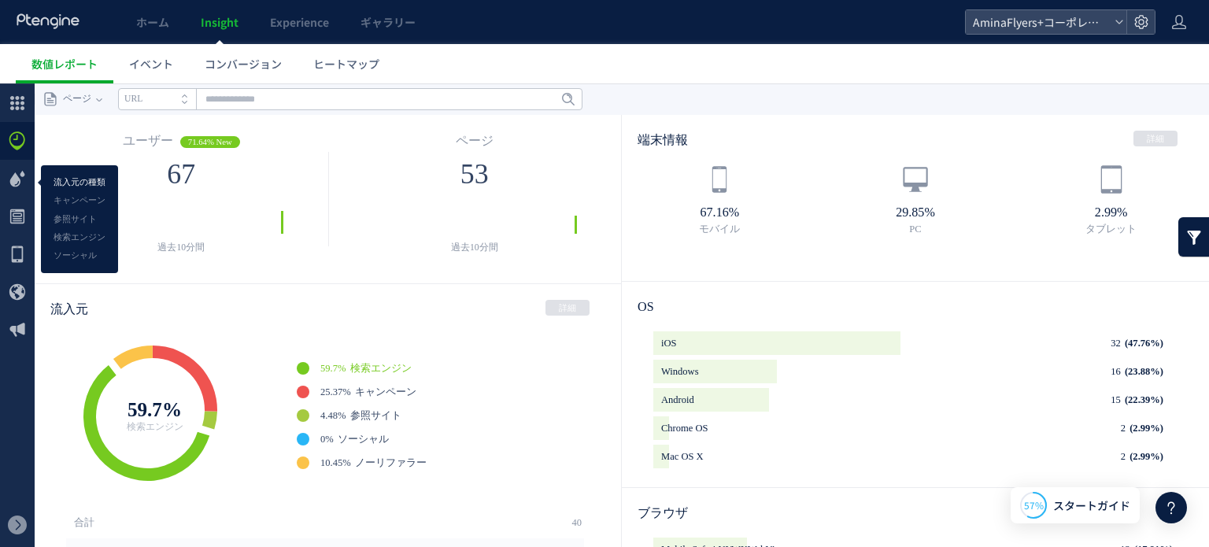
click at [88, 179] on link "流入元の種類" at bounding box center [79, 182] width 77 height 18
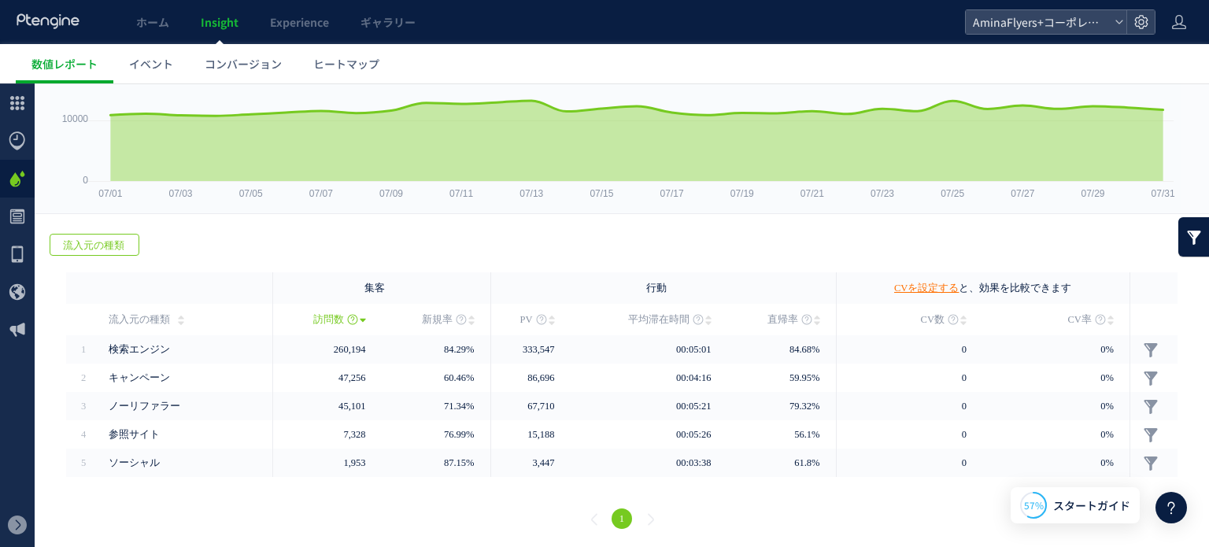
scroll to position [113, 0]
